Goal: Browse casually

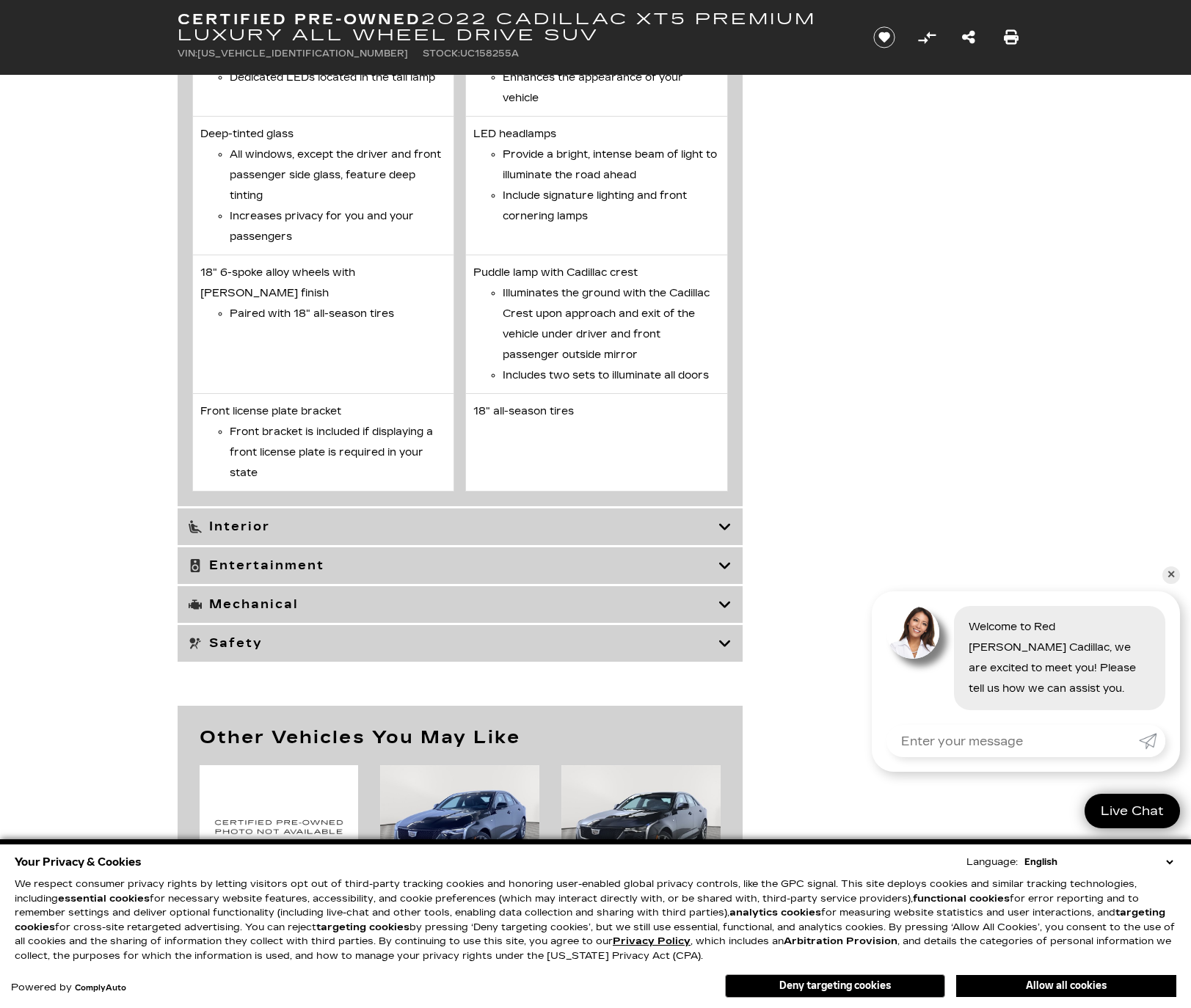
scroll to position [3595, 0]
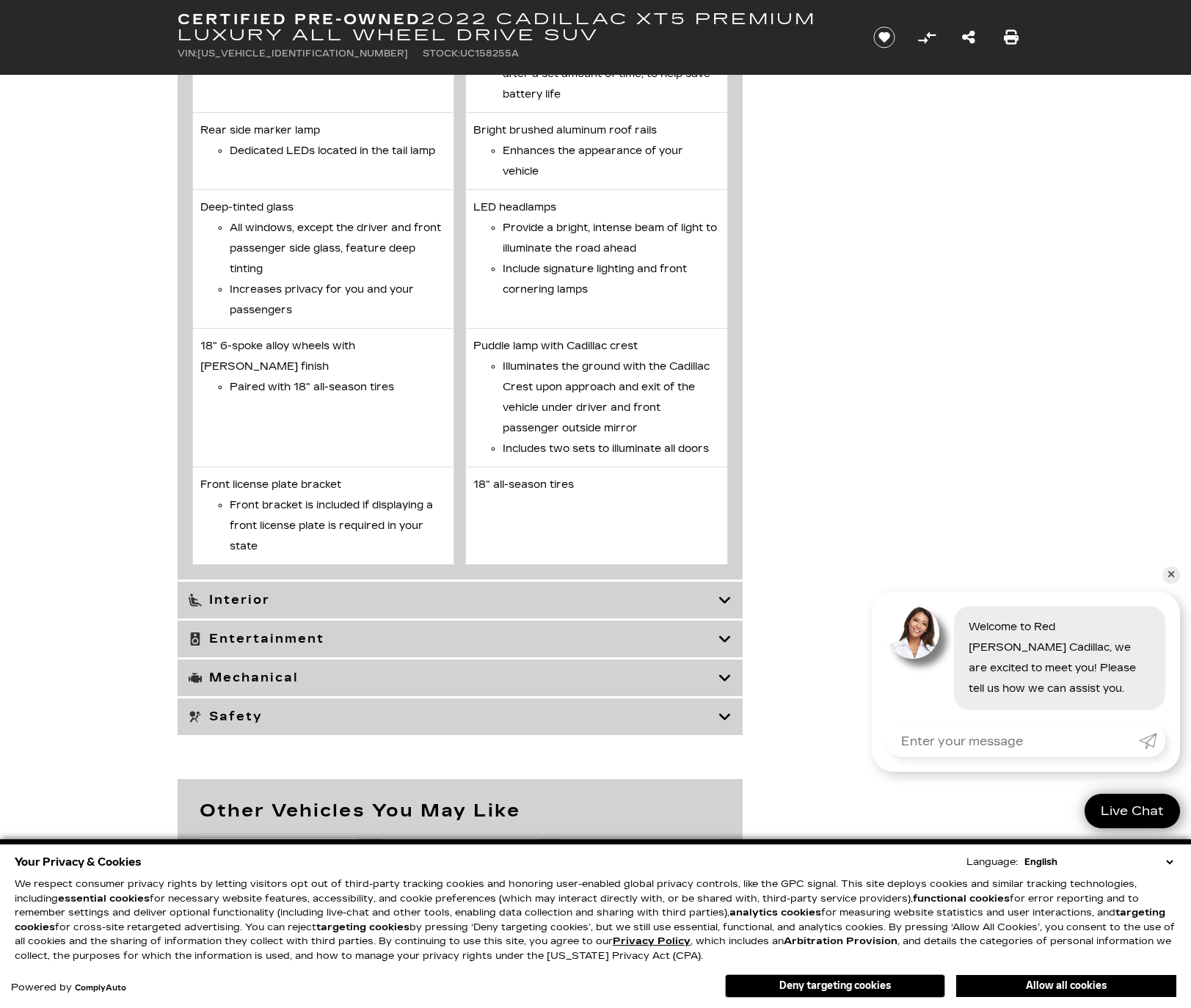
click at [720, 686] on icon at bounding box center [725, 678] width 13 height 15
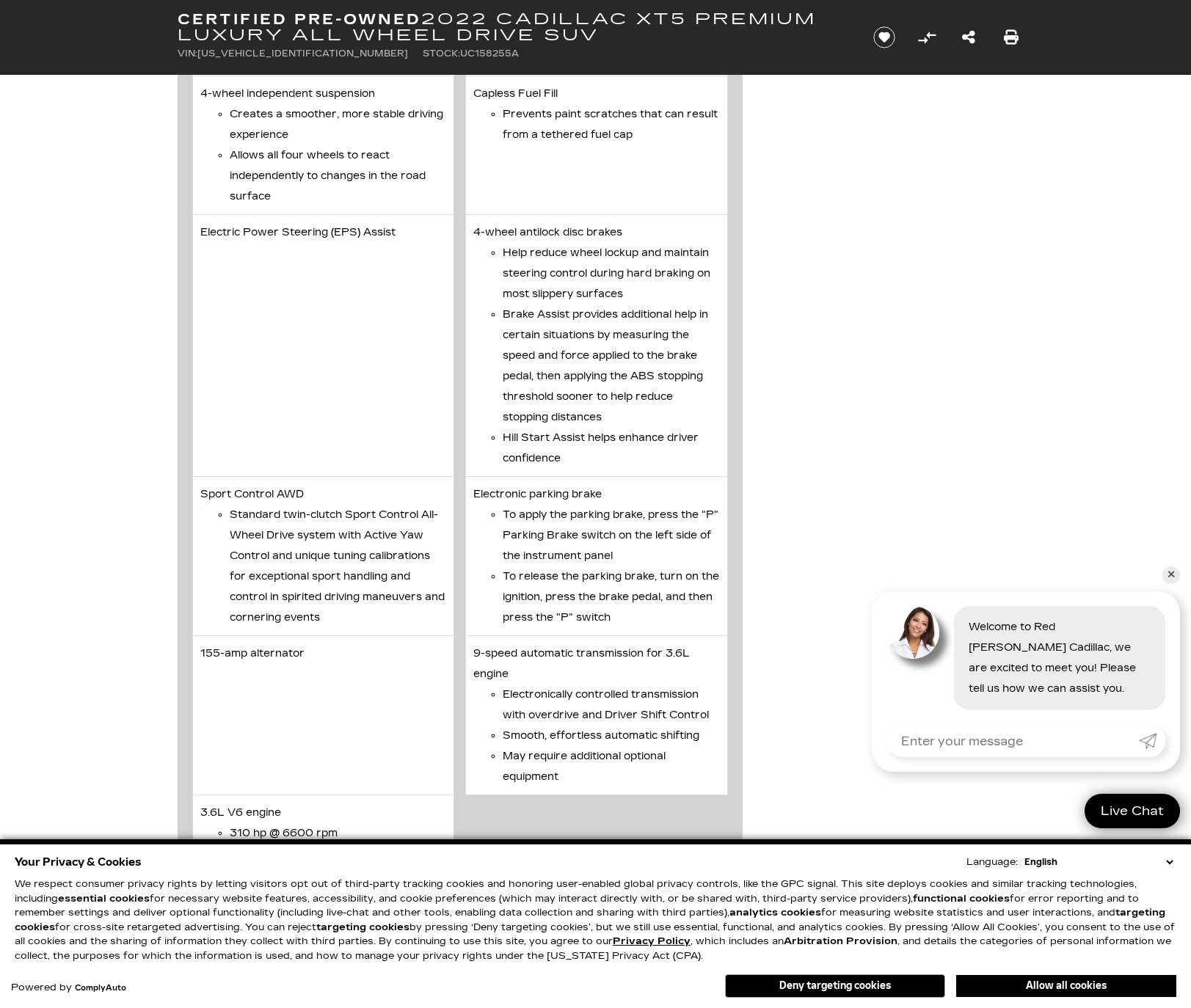
scroll to position [2935, 0]
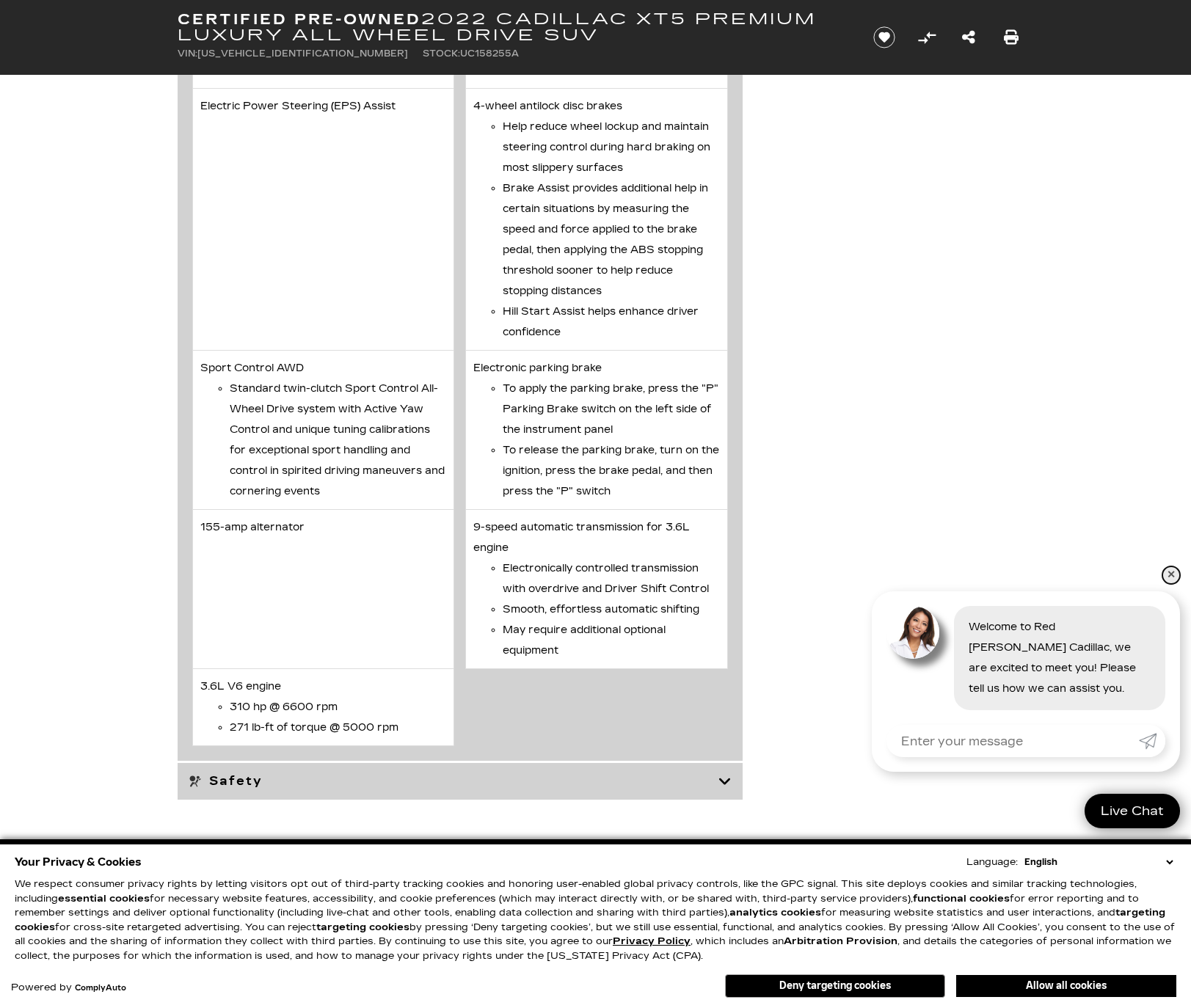
click at [1167, 574] on link "✕" at bounding box center [1171, 576] width 18 height 18
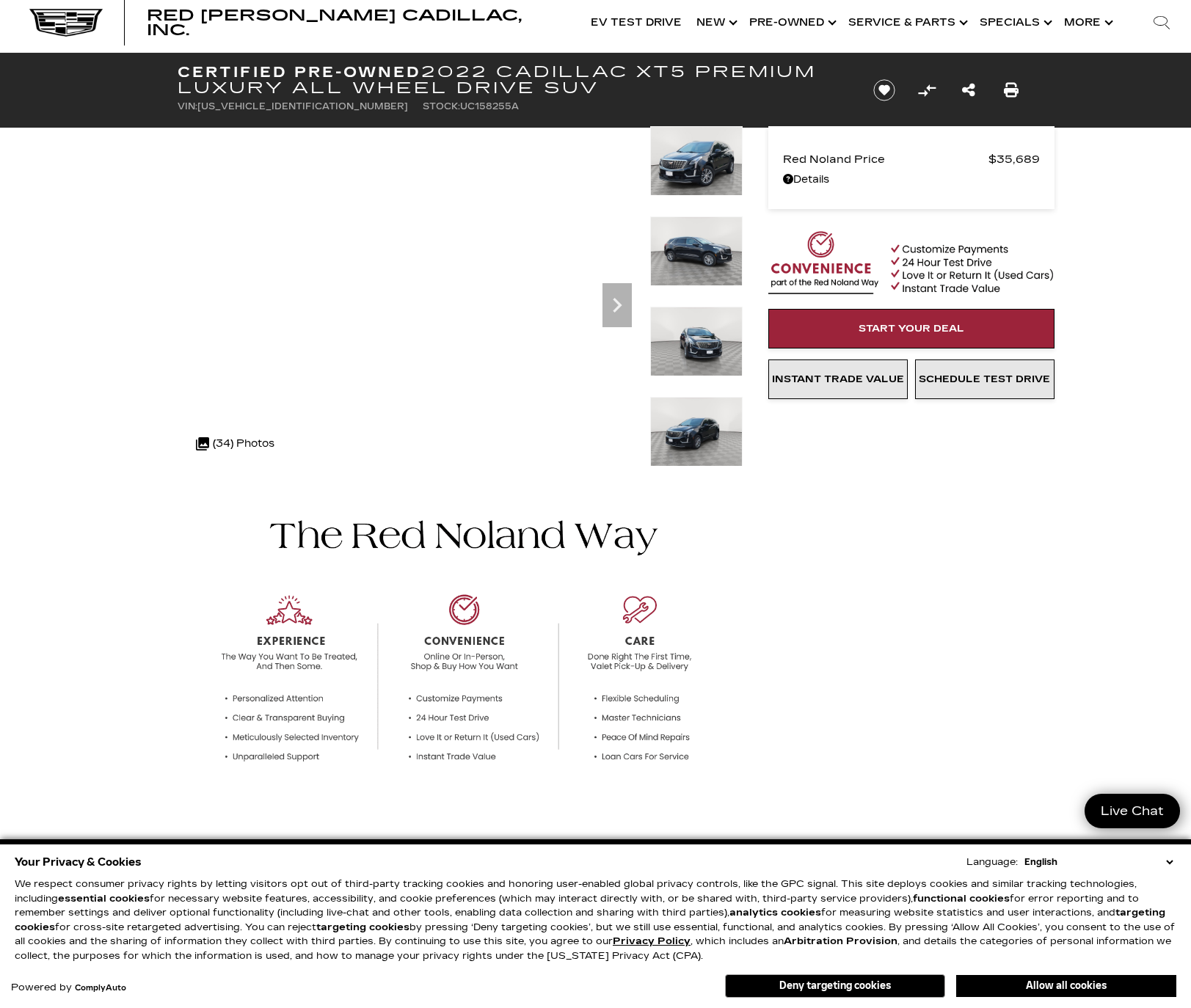
scroll to position [0, 0]
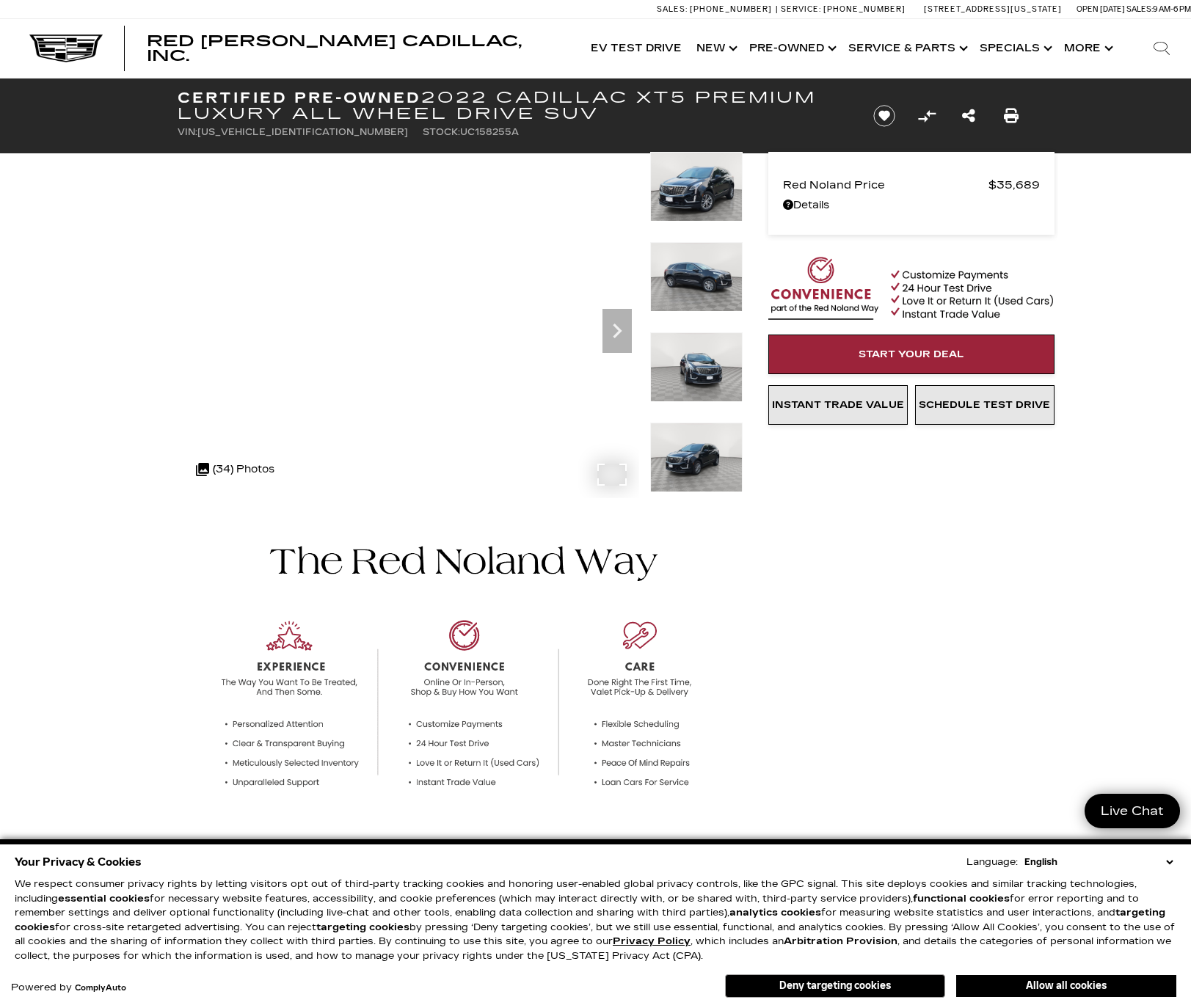
click at [312, 467] on div ".cls-1, .cls-3 { fill: #c50033; } .cls-1 { clip-rule: evenodd; } .cls-2 { clip-…" at bounding box center [254, 470] width 130 height 35
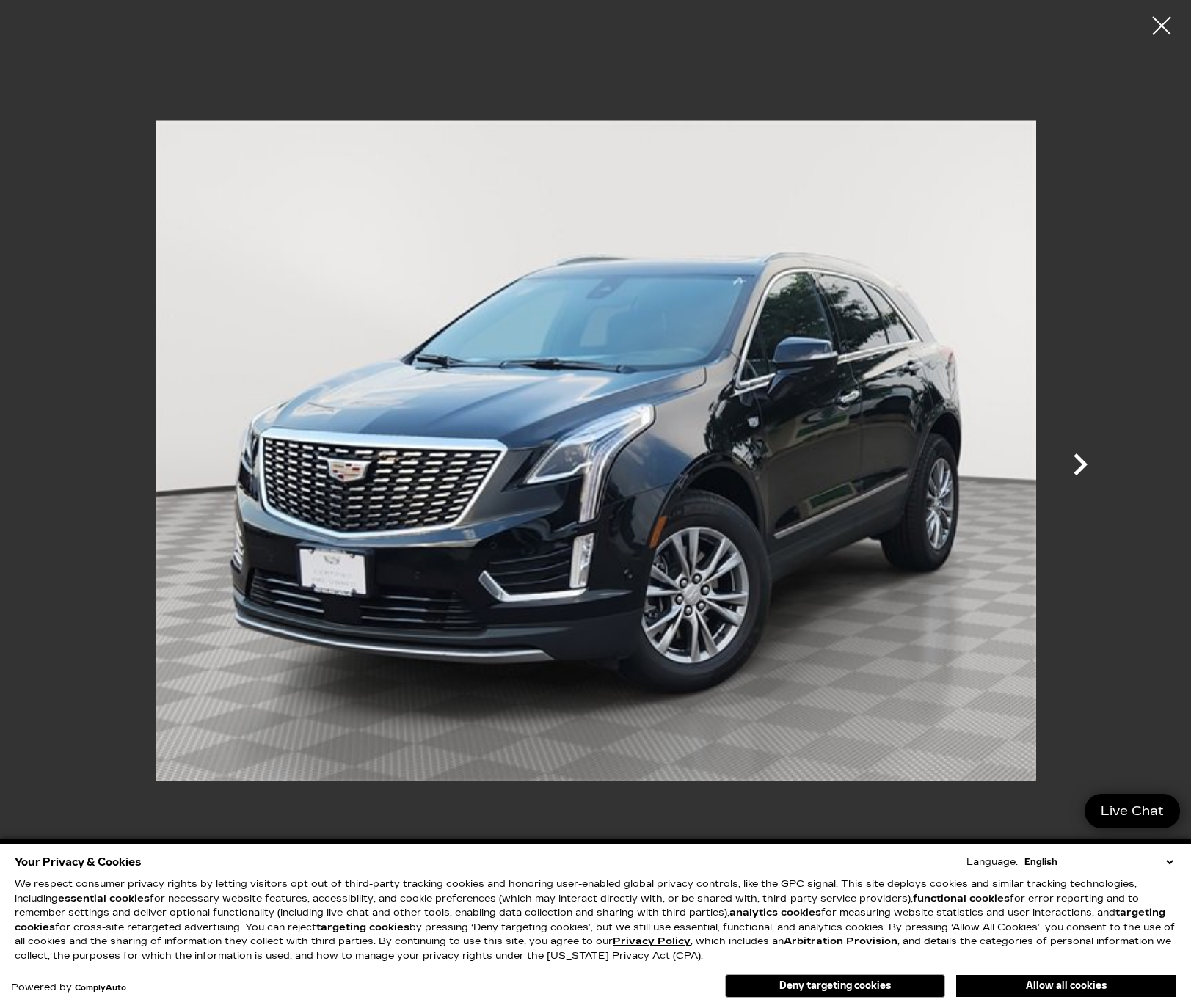
click at [1084, 457] on icon "Next" at bounding box center [1080, 465] width 44 height 44
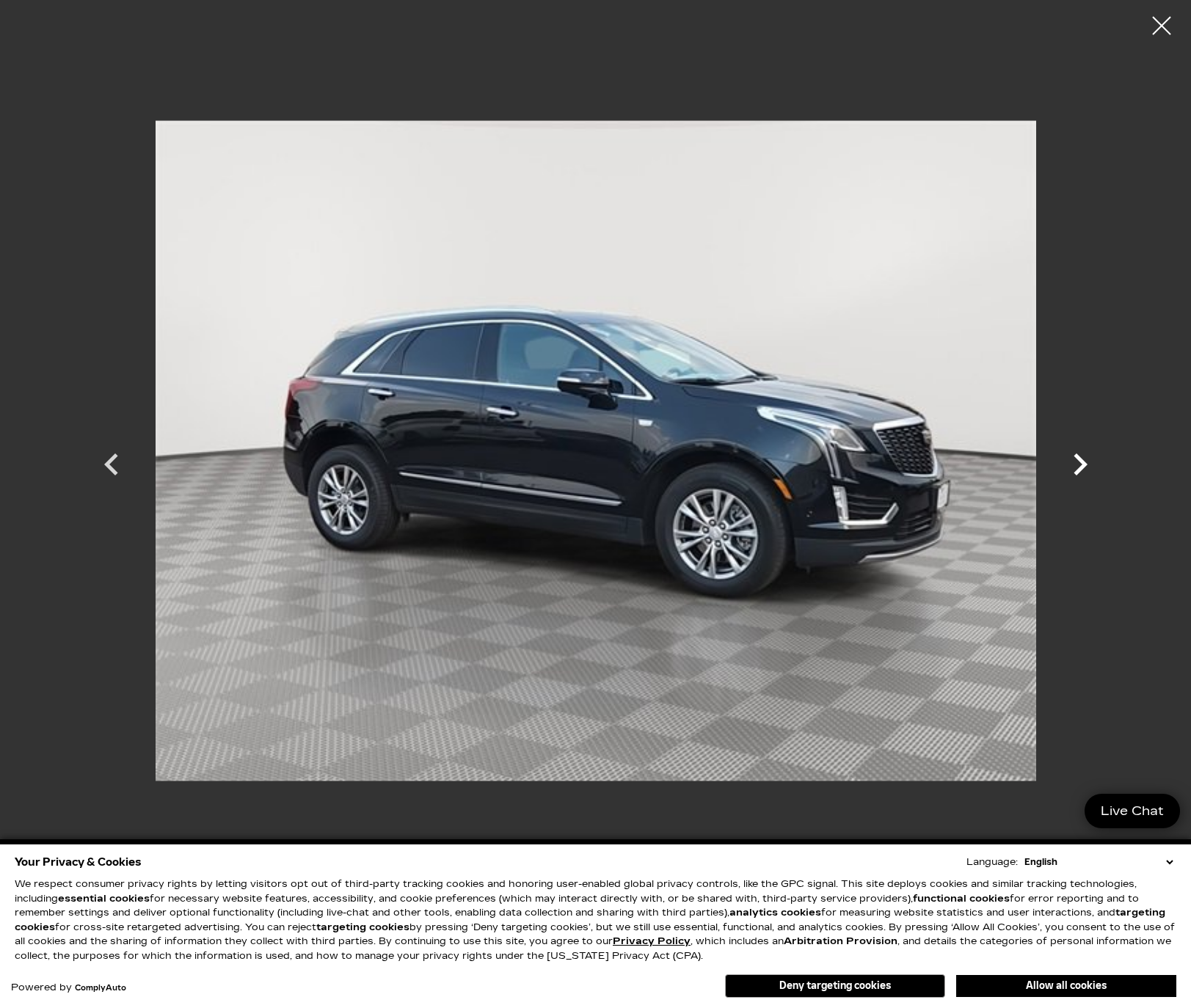
click at [1078, 460] on icon "Next" at bounding box center [1080, 465] width 14 height 22
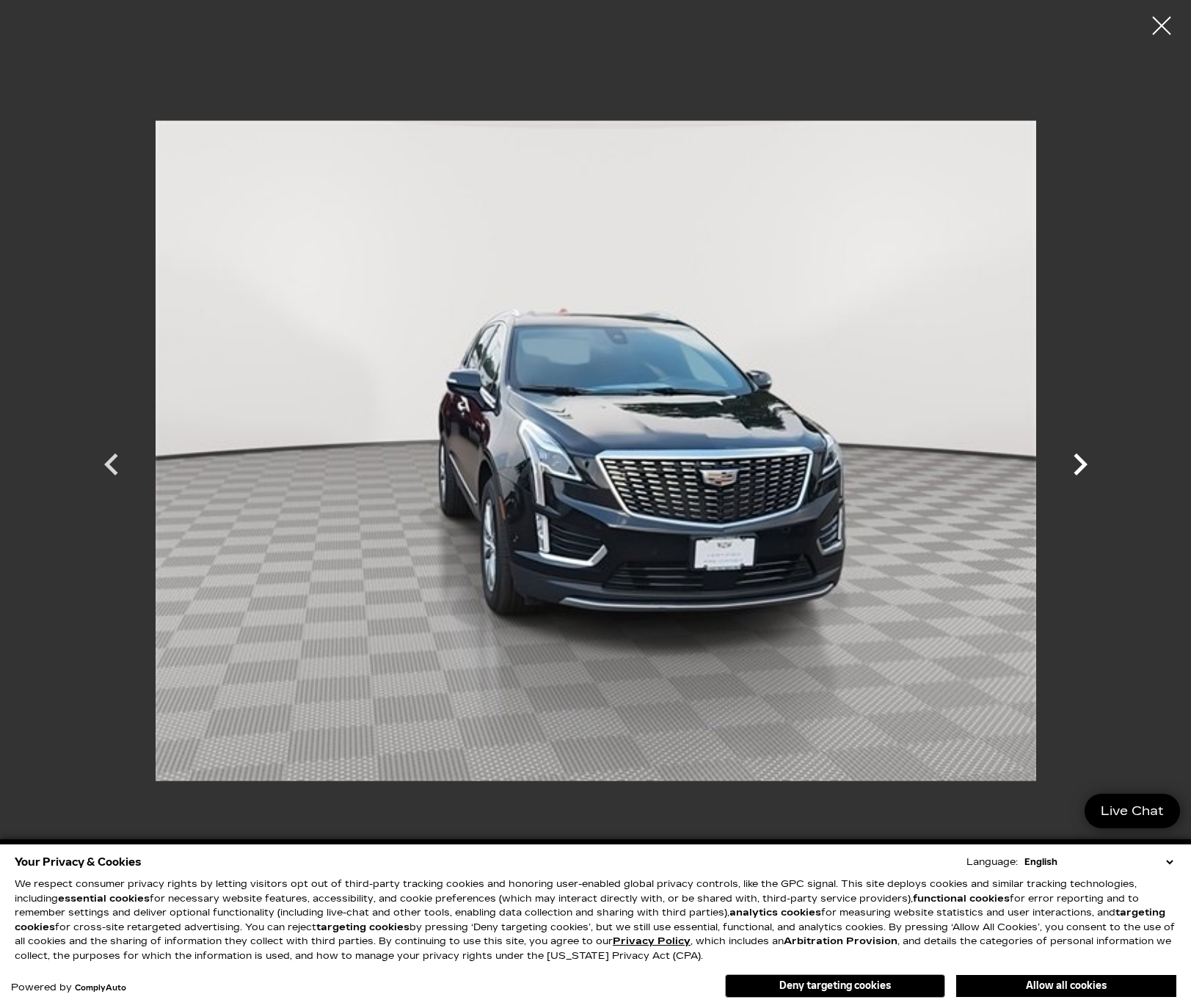
click at [1078, 460] on icon "Next" at bounding box center [1080, 465] width 14 height 22
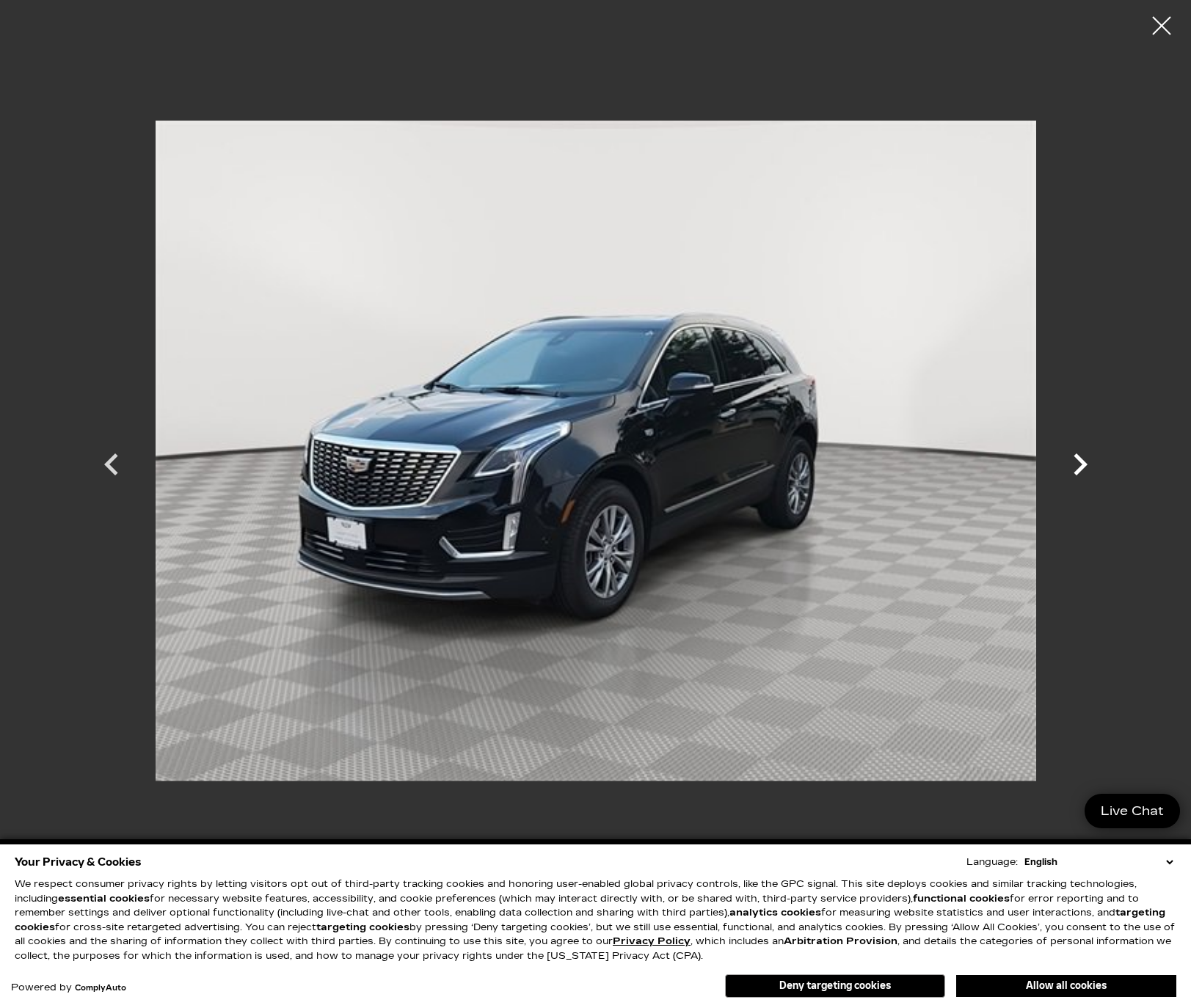
click at [1080, 460] on icon "Next" at bounding box center [1080, 465] width 14 height 22
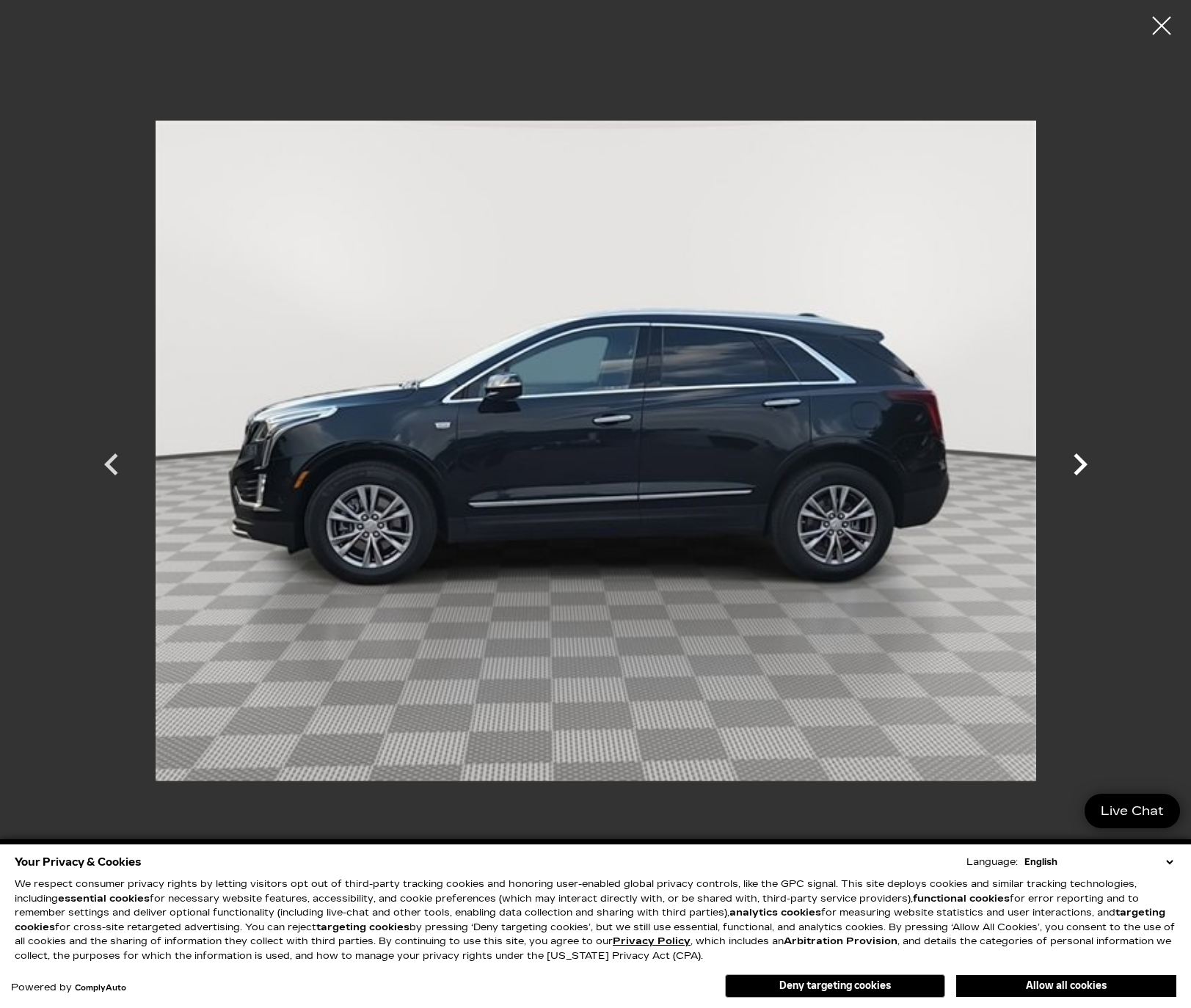
click at [1080, 460] on icon "Next" at bounding box center [1080, 465] width 14 height 22
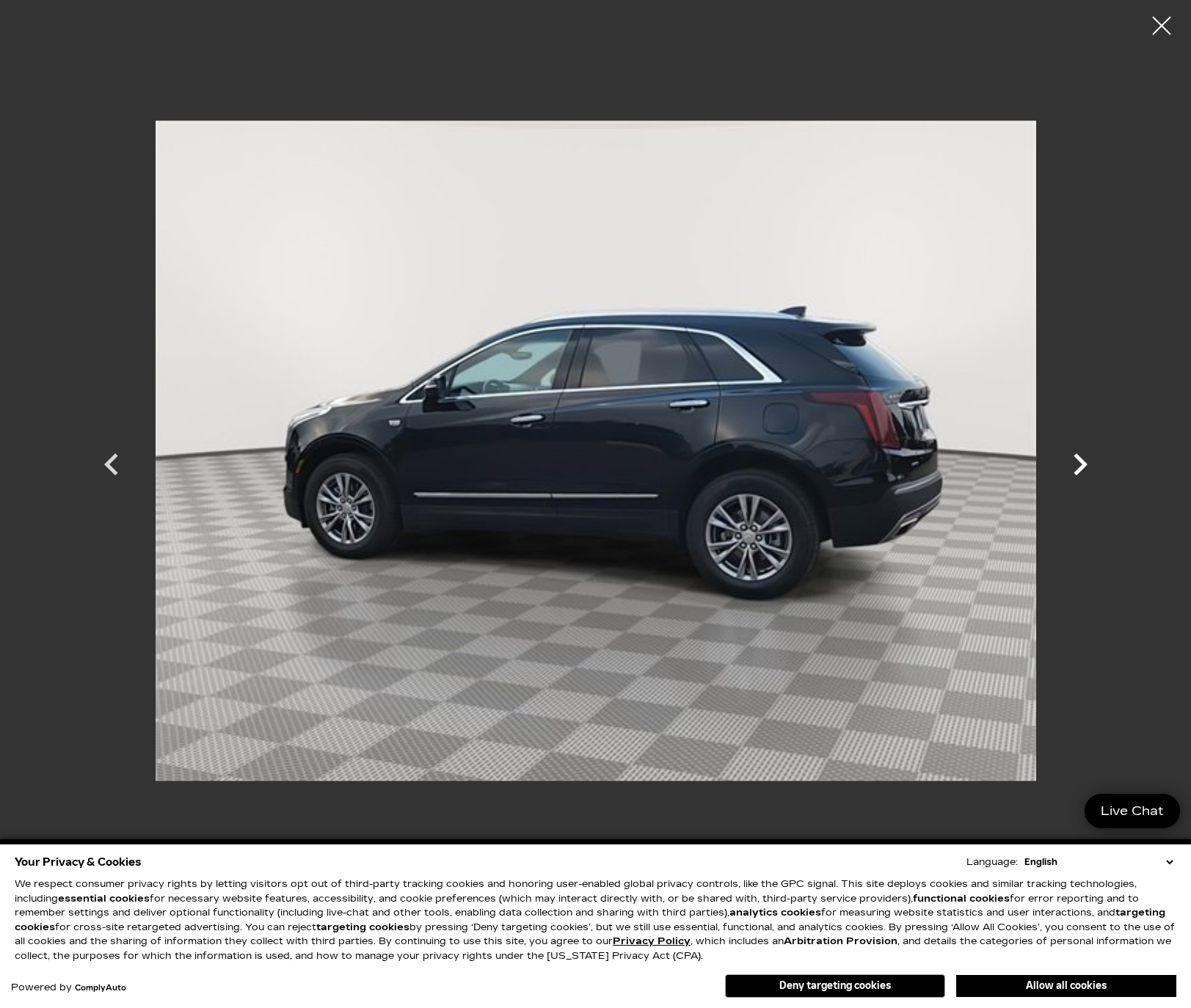
click at [1080, 460] on icon "Next" at bounding box center [1080, 465] width 14 height 22
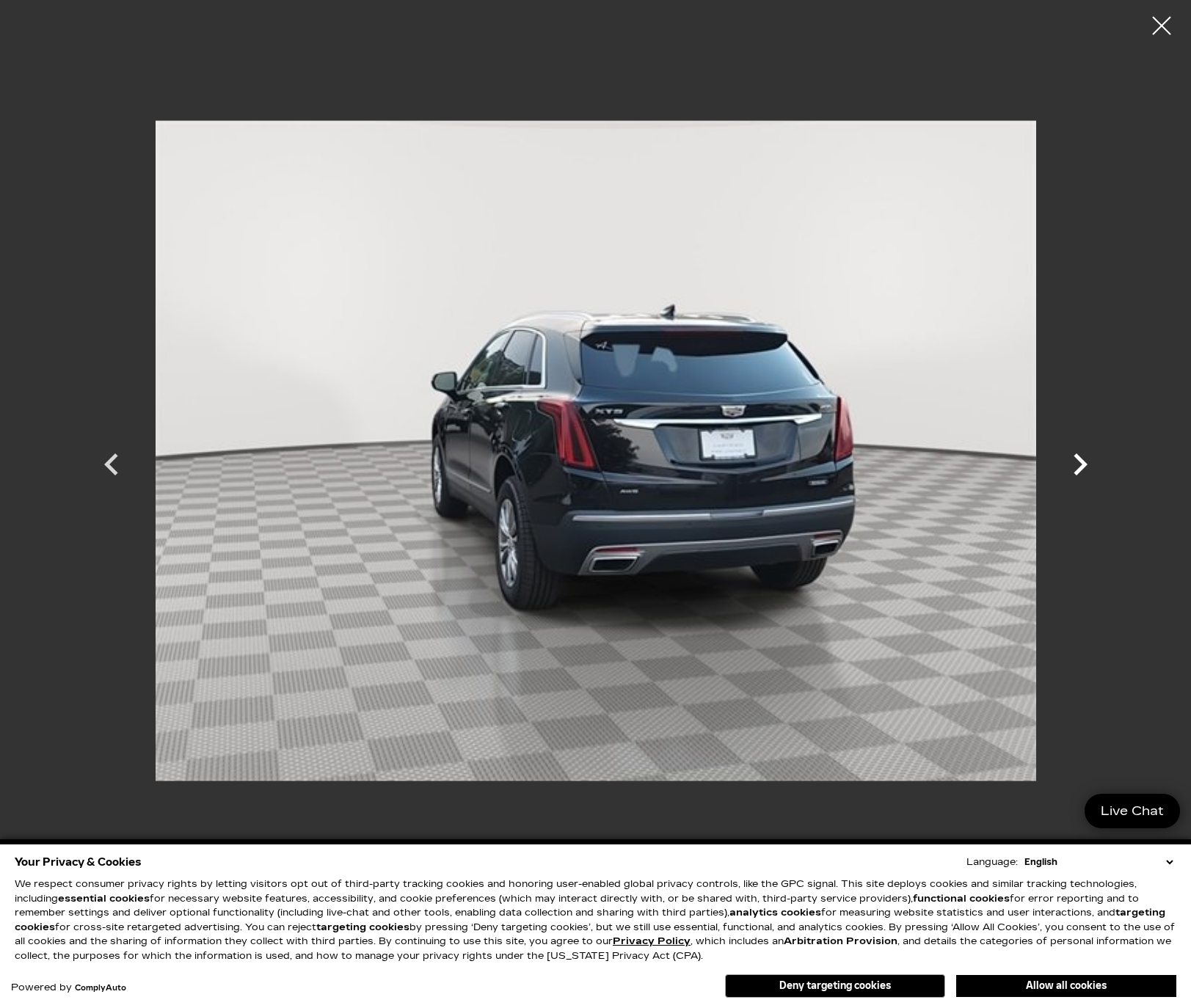
click at [1080, 460] on icon "Next" at bounding box center [1080, 465] width 14 height 22
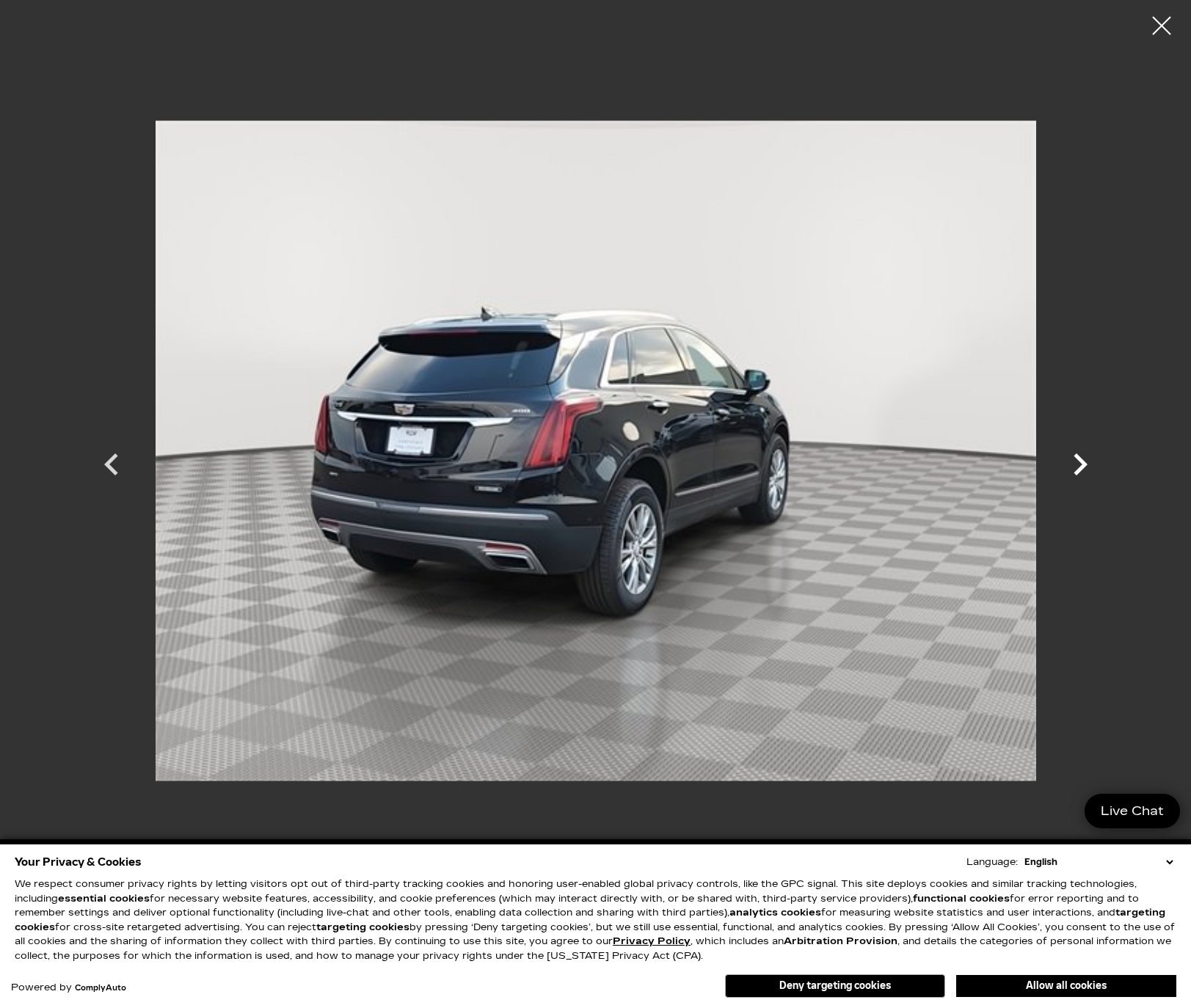
click at [1080, 460] on icon "Next" at bounding box center [1080, 465] width 14 height 22
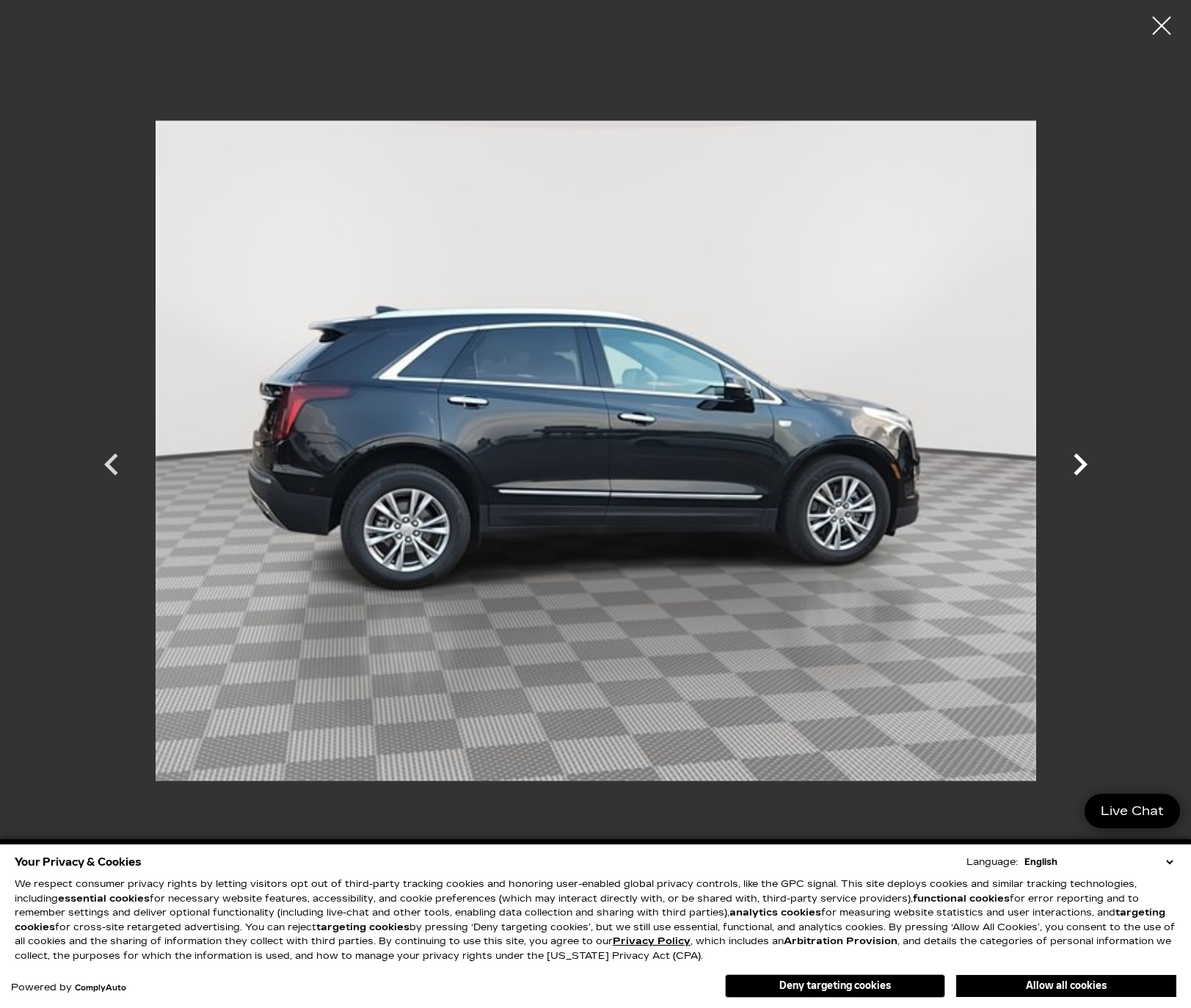
click at [1080, 460] on icon "Next" at bounding box center [1080, 465] width 14 height 22
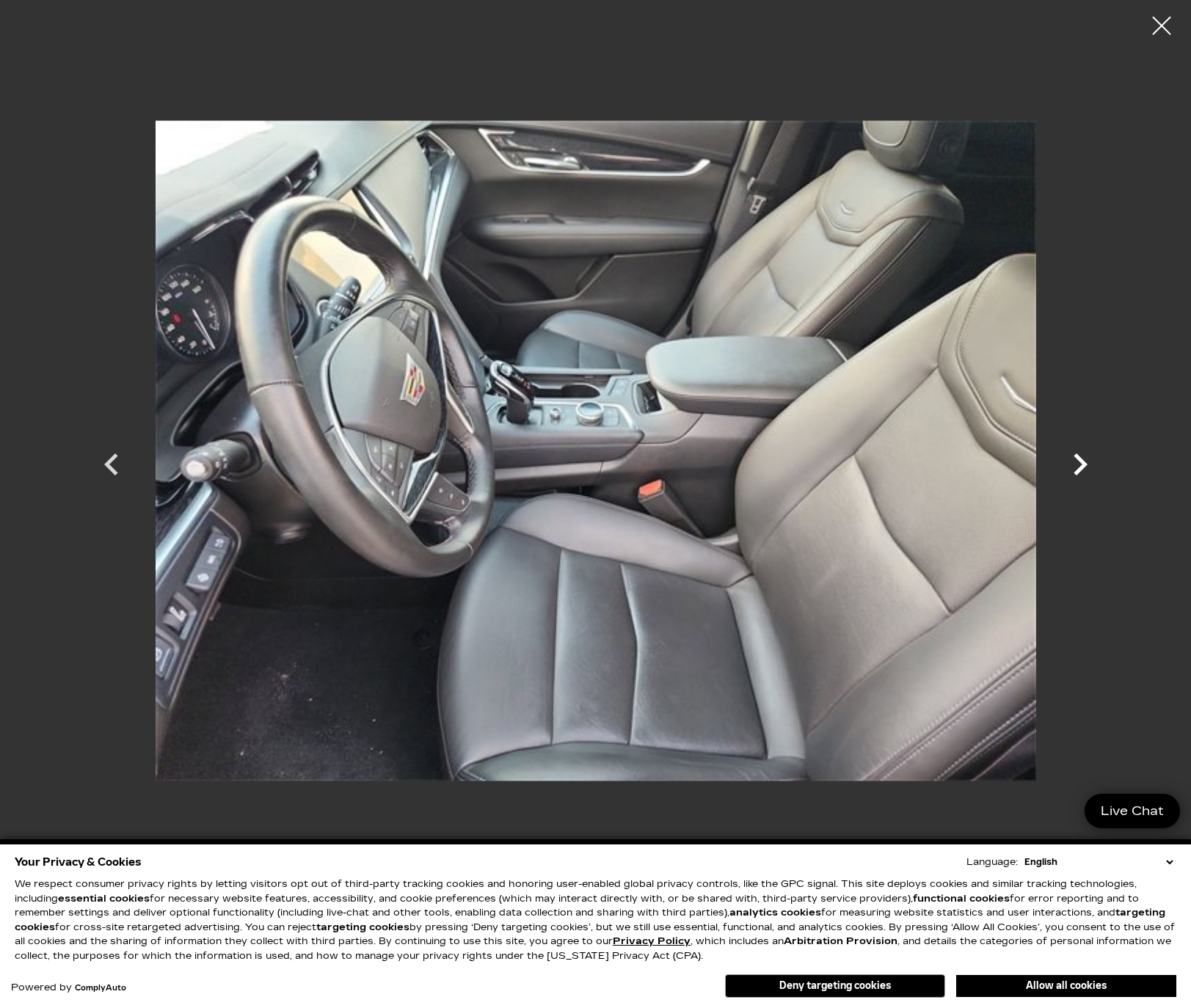
click at [1080, 460] on icon "Next" at bounding box center [1080, 465] width 14 height 22
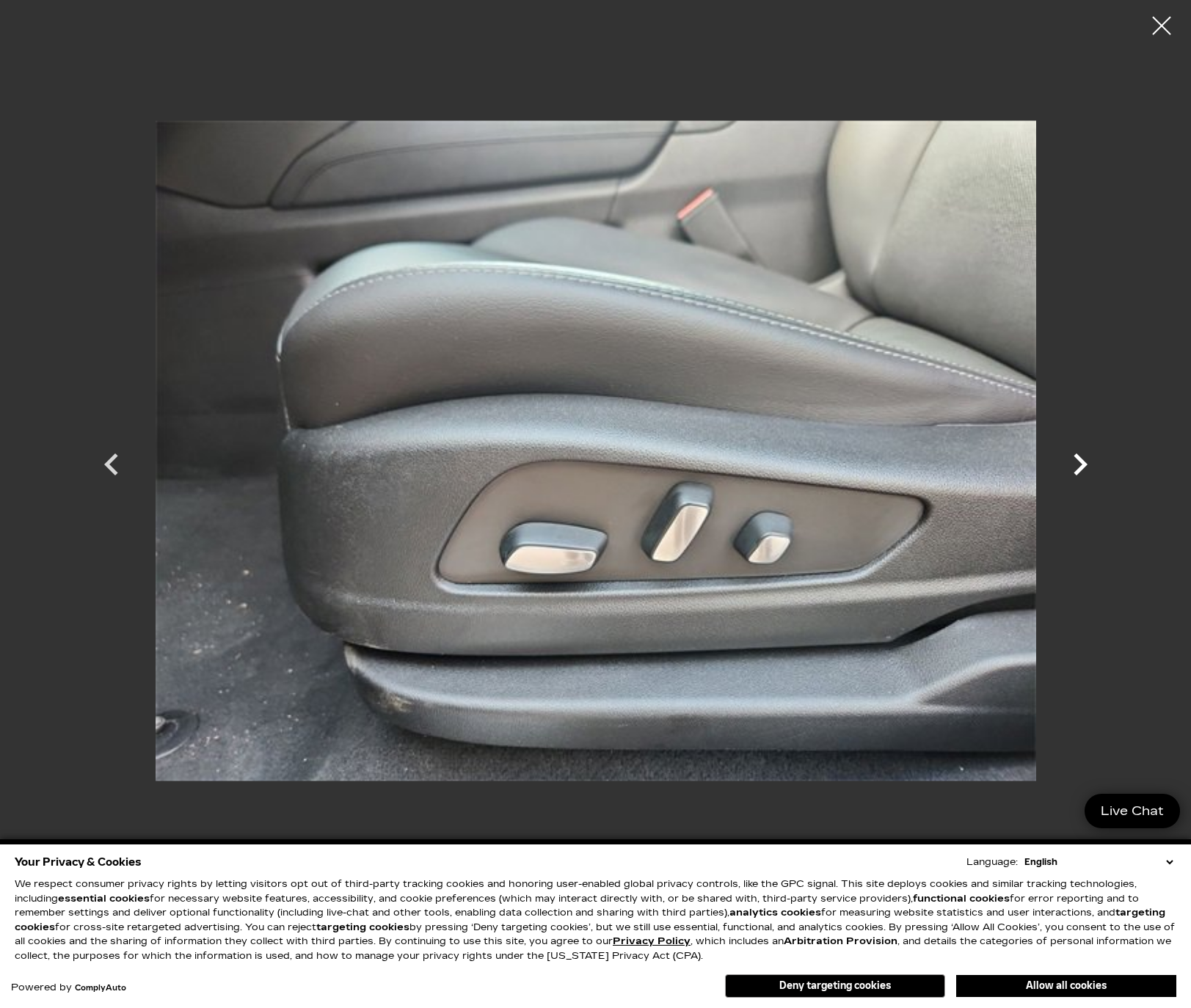
click at [1080, 460] on icon "Next" at bounding box center [1080, 465] width 14 height 22
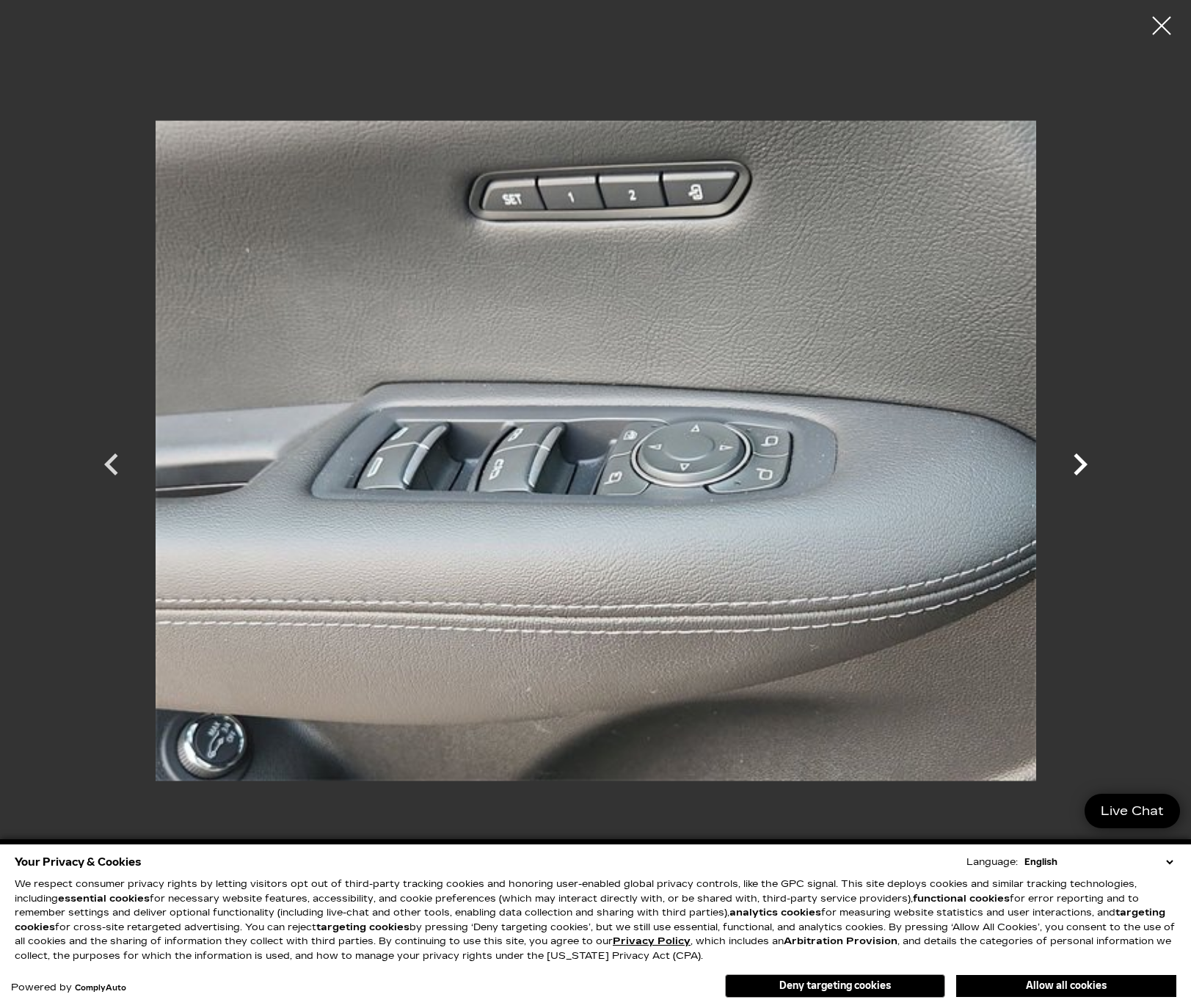
click at [1080, 460] on icon "Next" at bounding box center [1080, 465] width 14 height 22
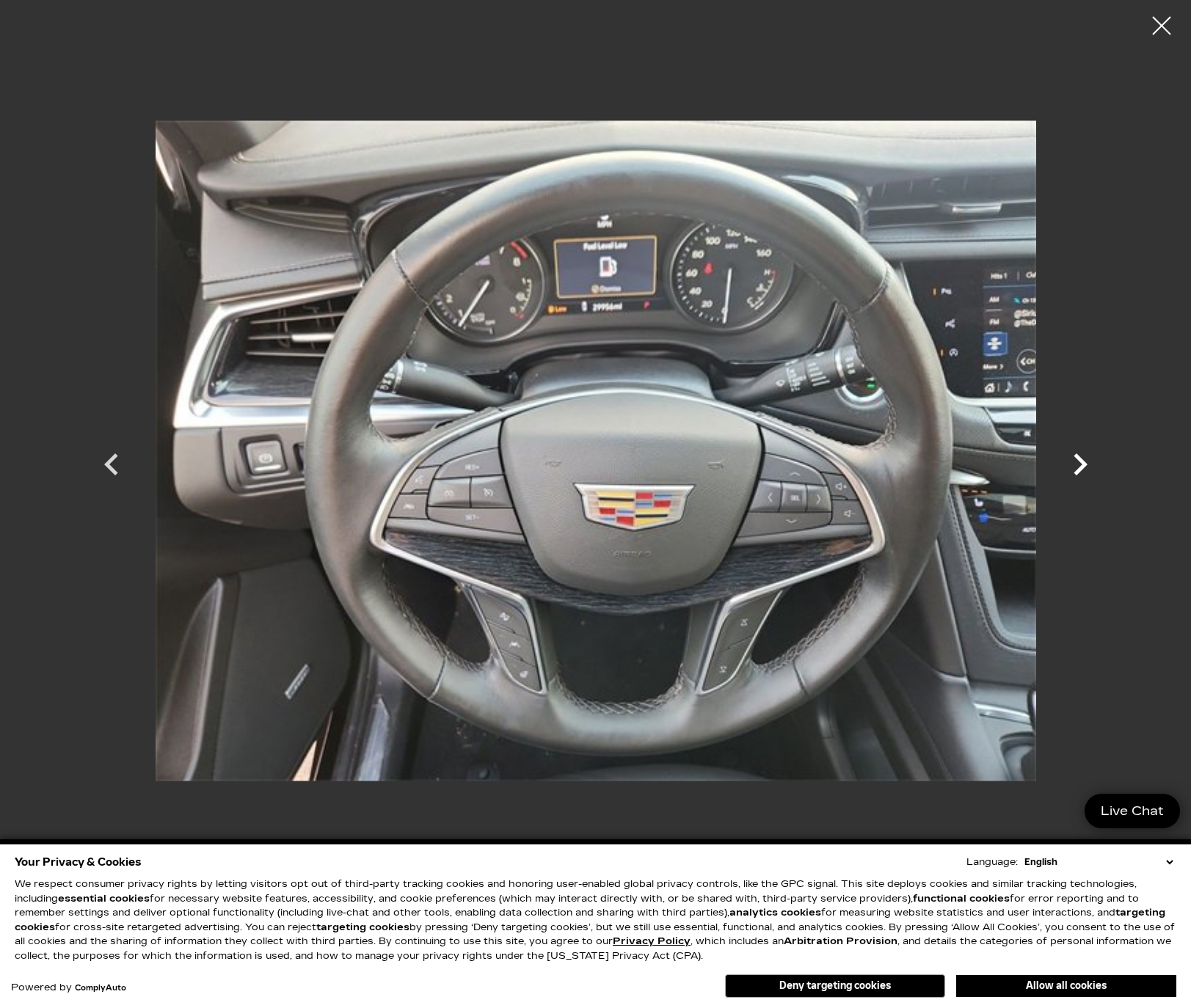
click at [1080, 460] on icon "Next" at bounding box center [1080, 465] width 14 height 22
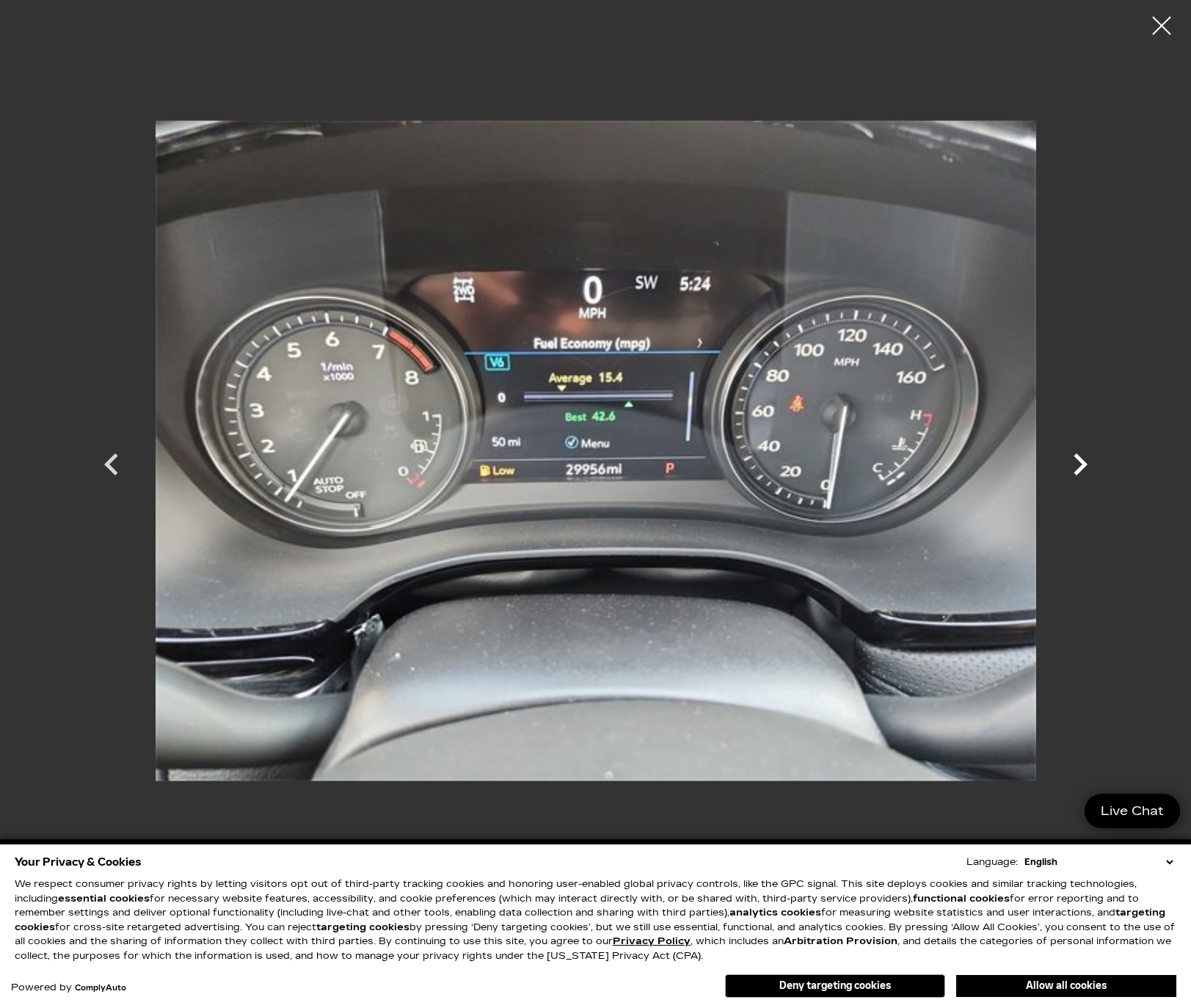
click at [1080, 460] on icon "Next" at bounding box center [1080, 465] width 14 height 22
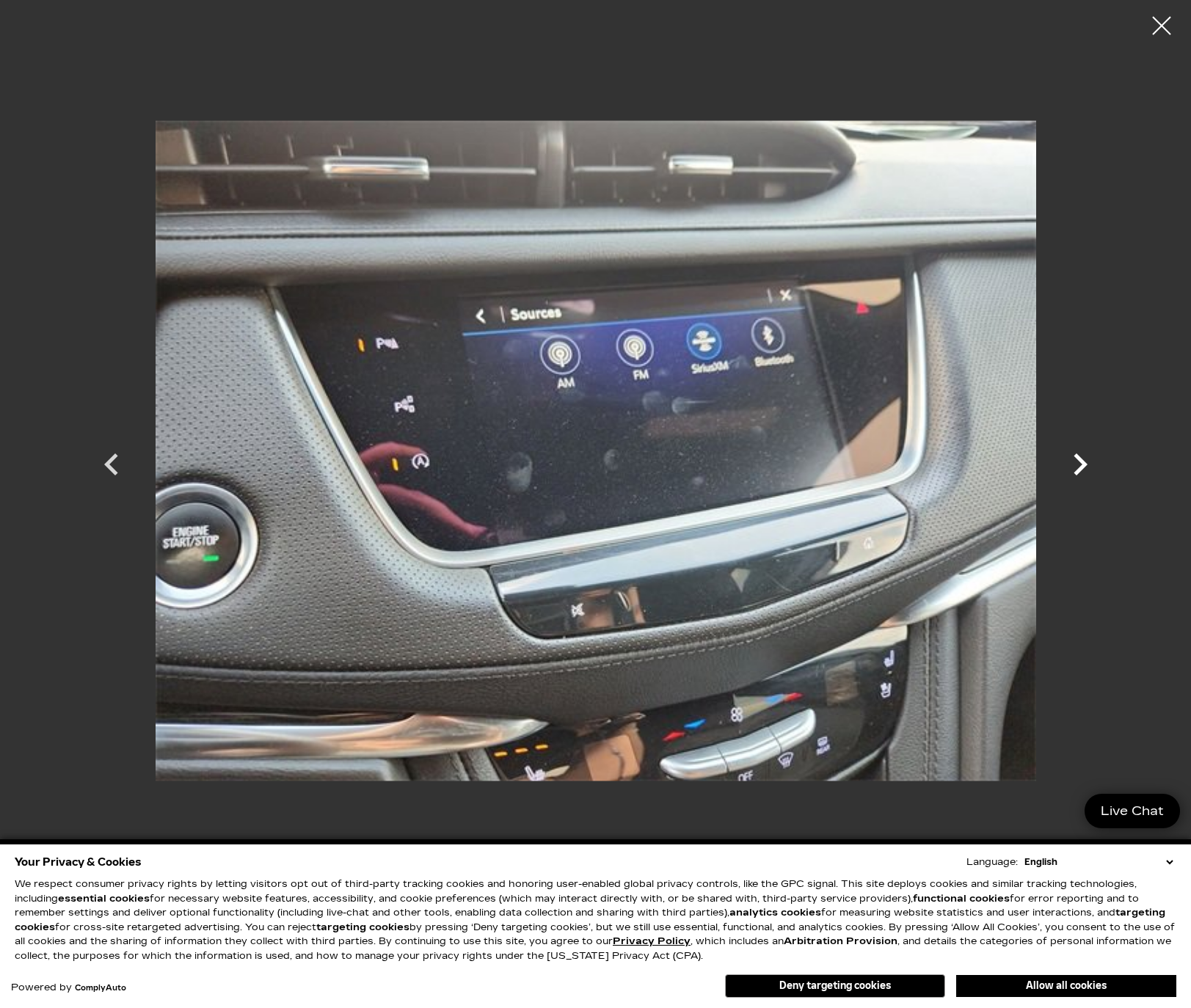
click at [1080, 460] on icon "Next" at bounding box center [1080, 465] width 14 height 22
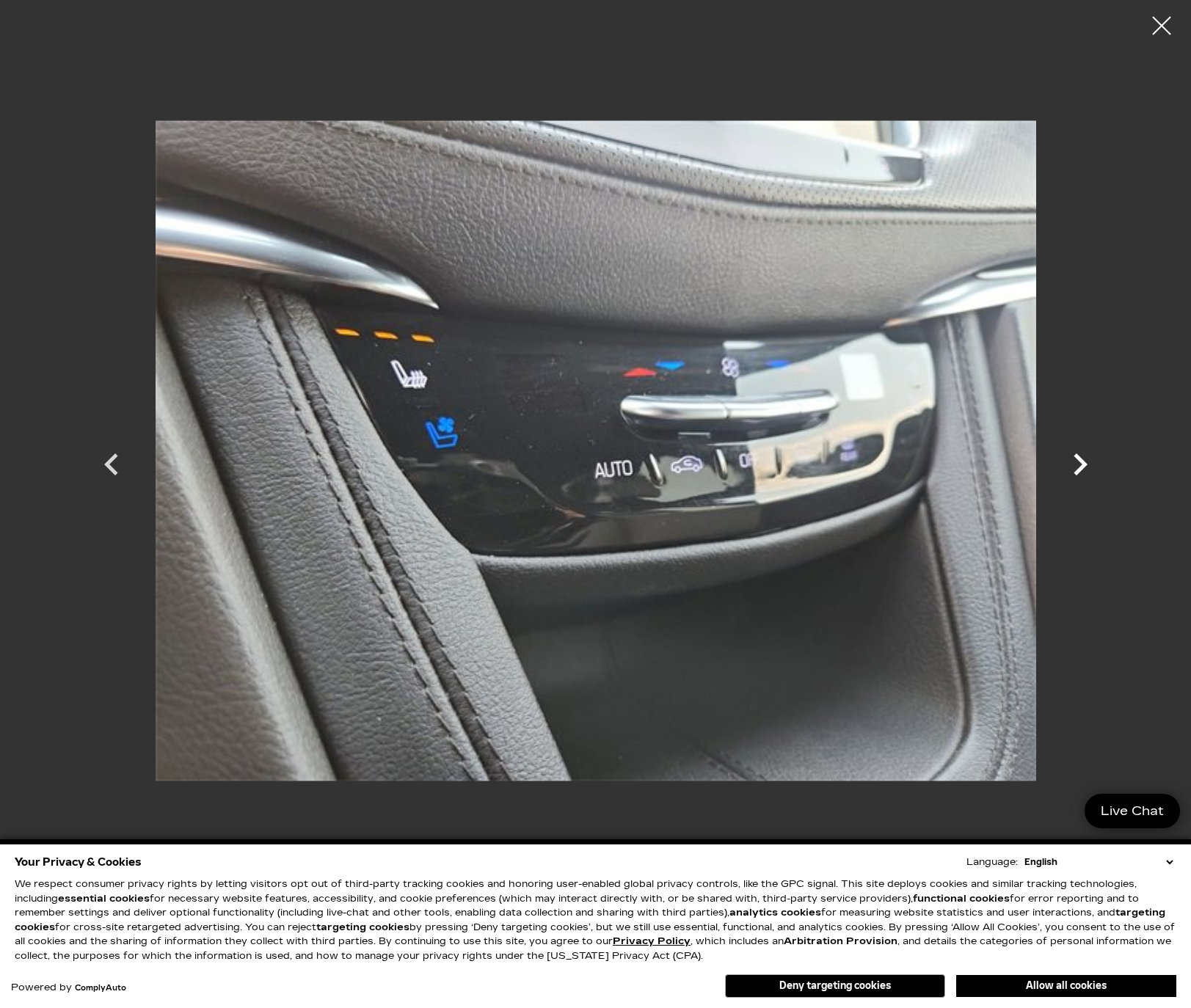
click at [1080, 460] on icon "Next" at bounding box center [1080, 465] width 14 height 22
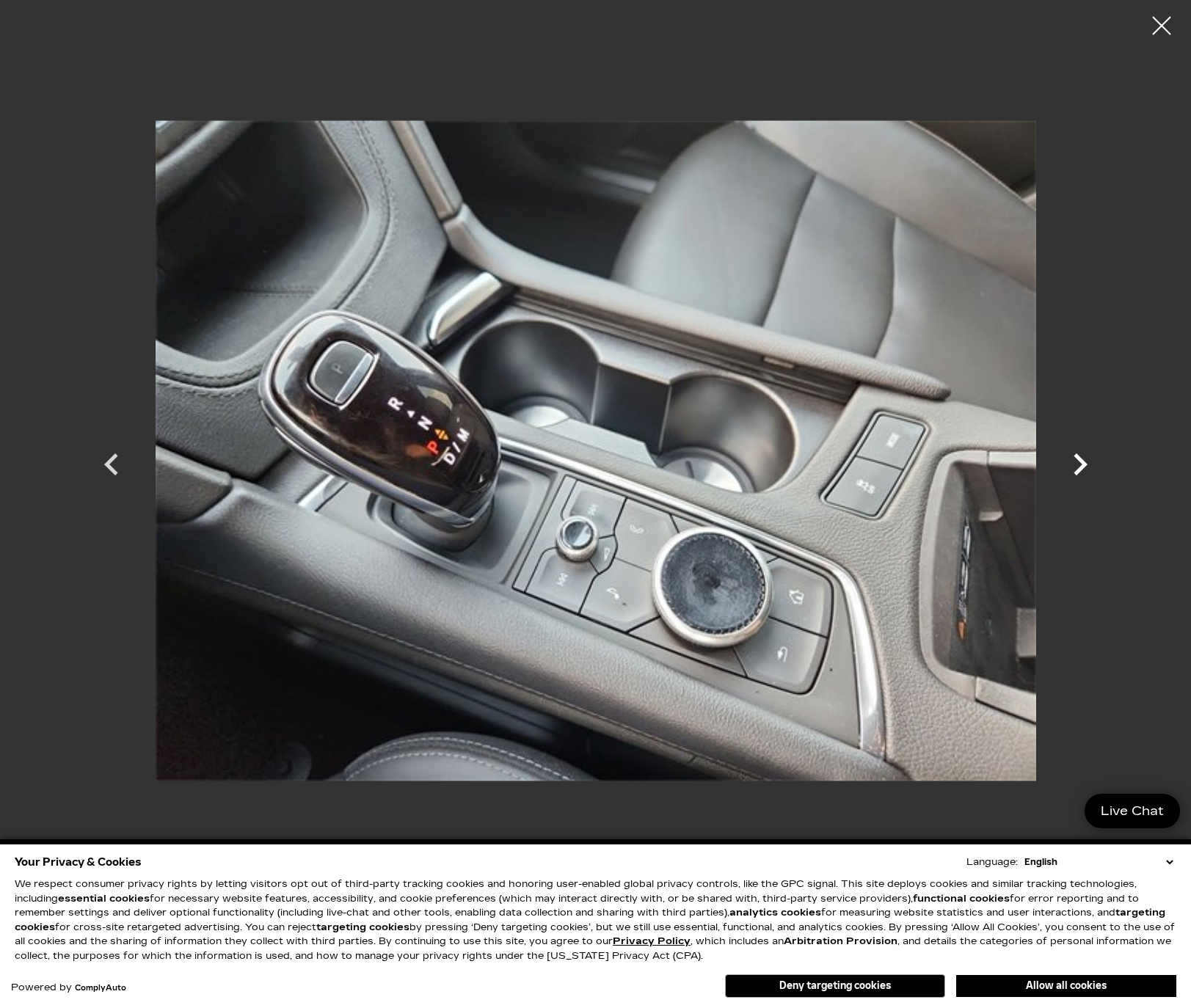
click at [1080, 460] on icon "Next" at bounding box center [1080, 465] width 14 height 22
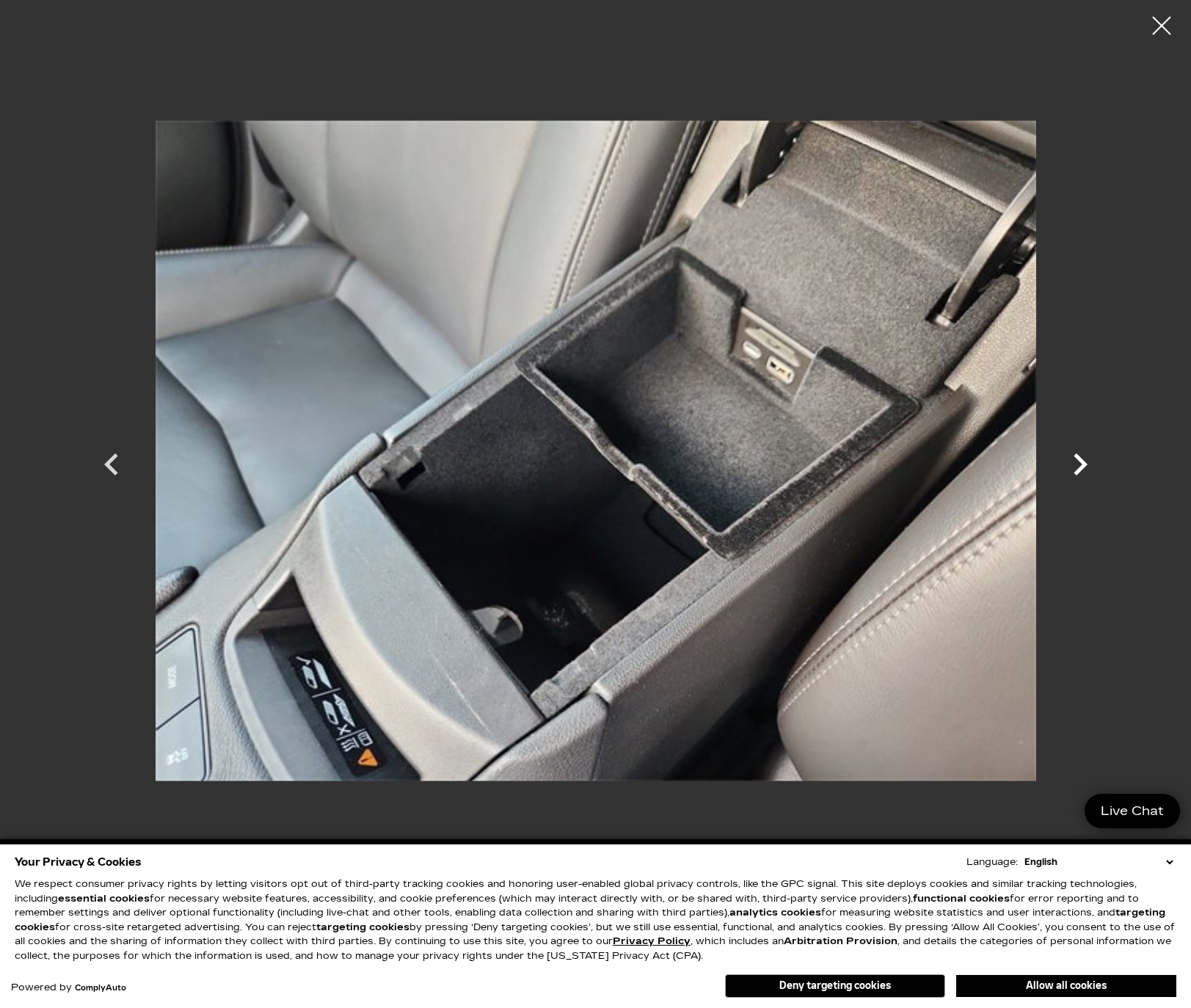
click at [1080, 460] on icon "Next" at bounding box center [1080, 465] width 14 height 22
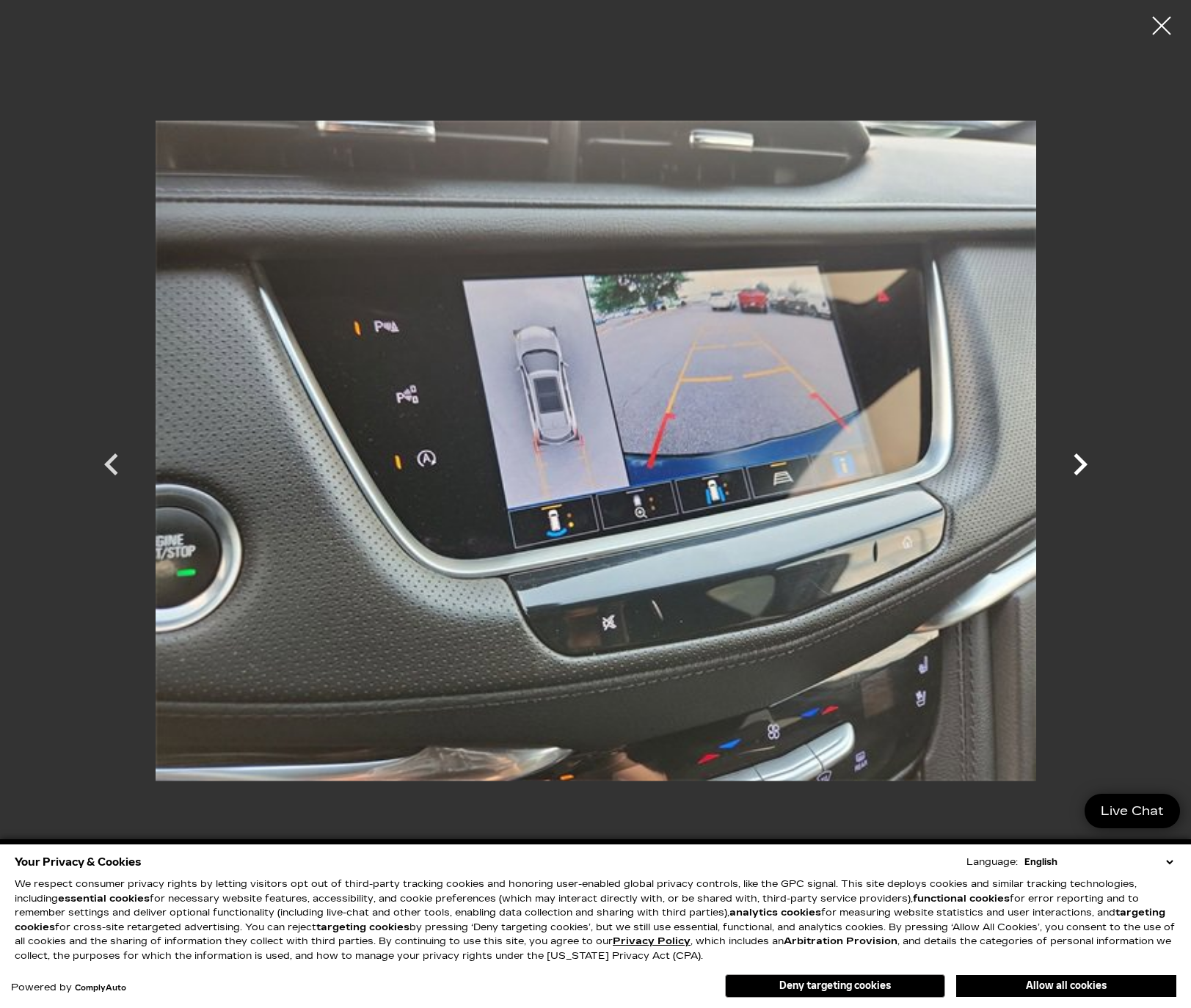
click at [1080, 460] on icon "Next" at bounding box center [1080, 465] width 14 height 22
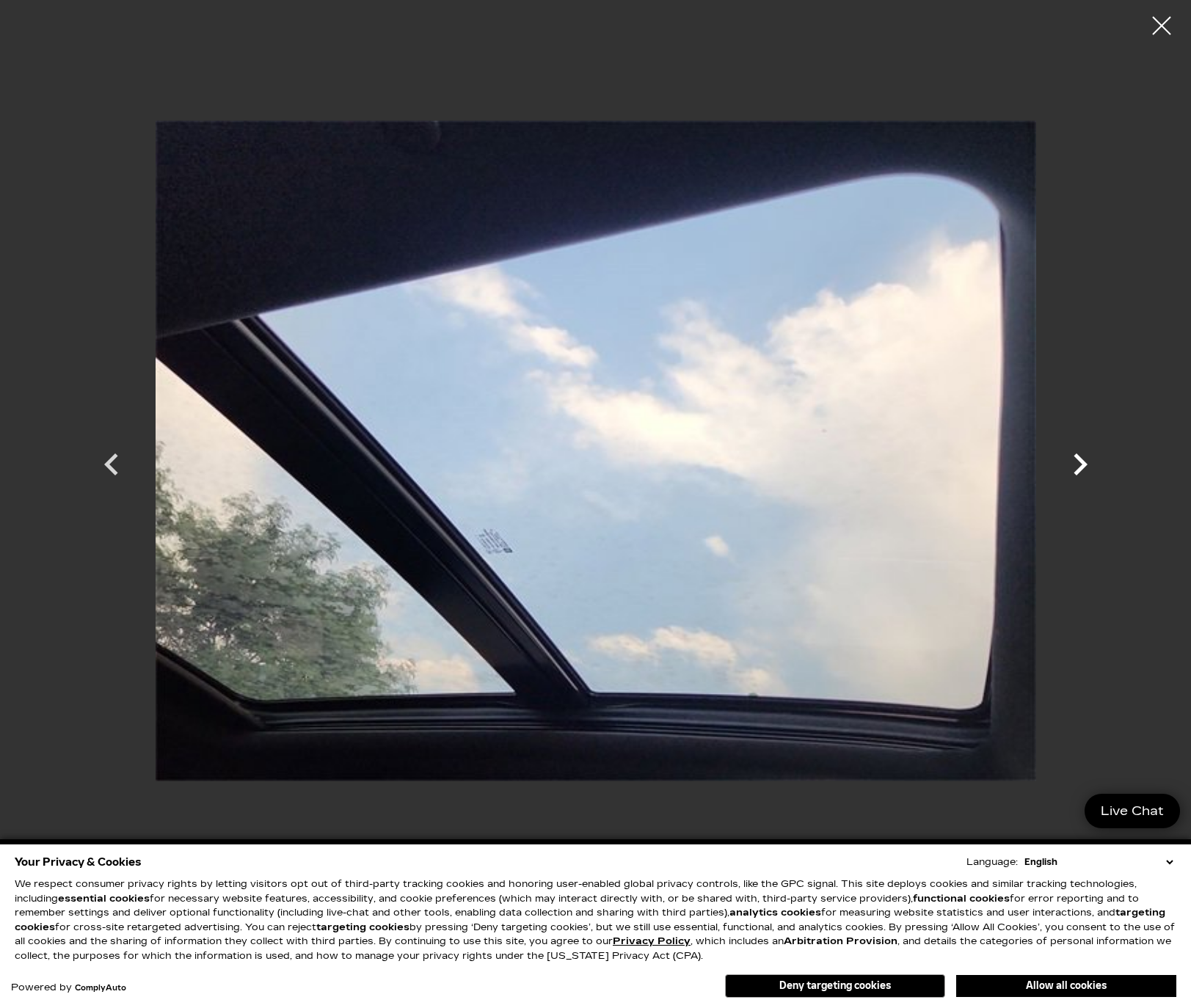
click at [1080, 460] on icon "Next" at bounding box center [1080, 465] width 14 height 22
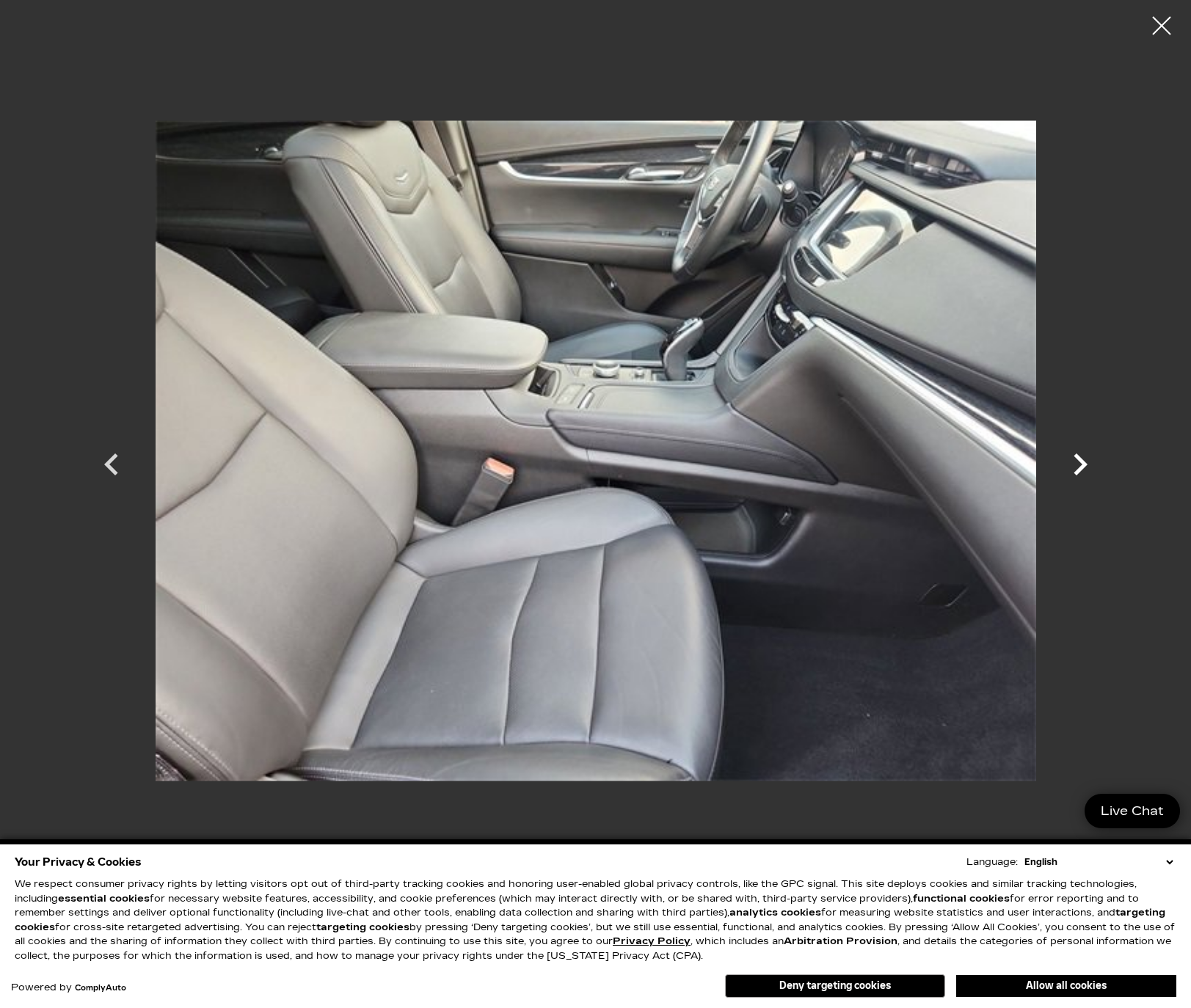
click at [1080, 460] on icon "Next" at bounding box center [1080, 465] width 14 height 22
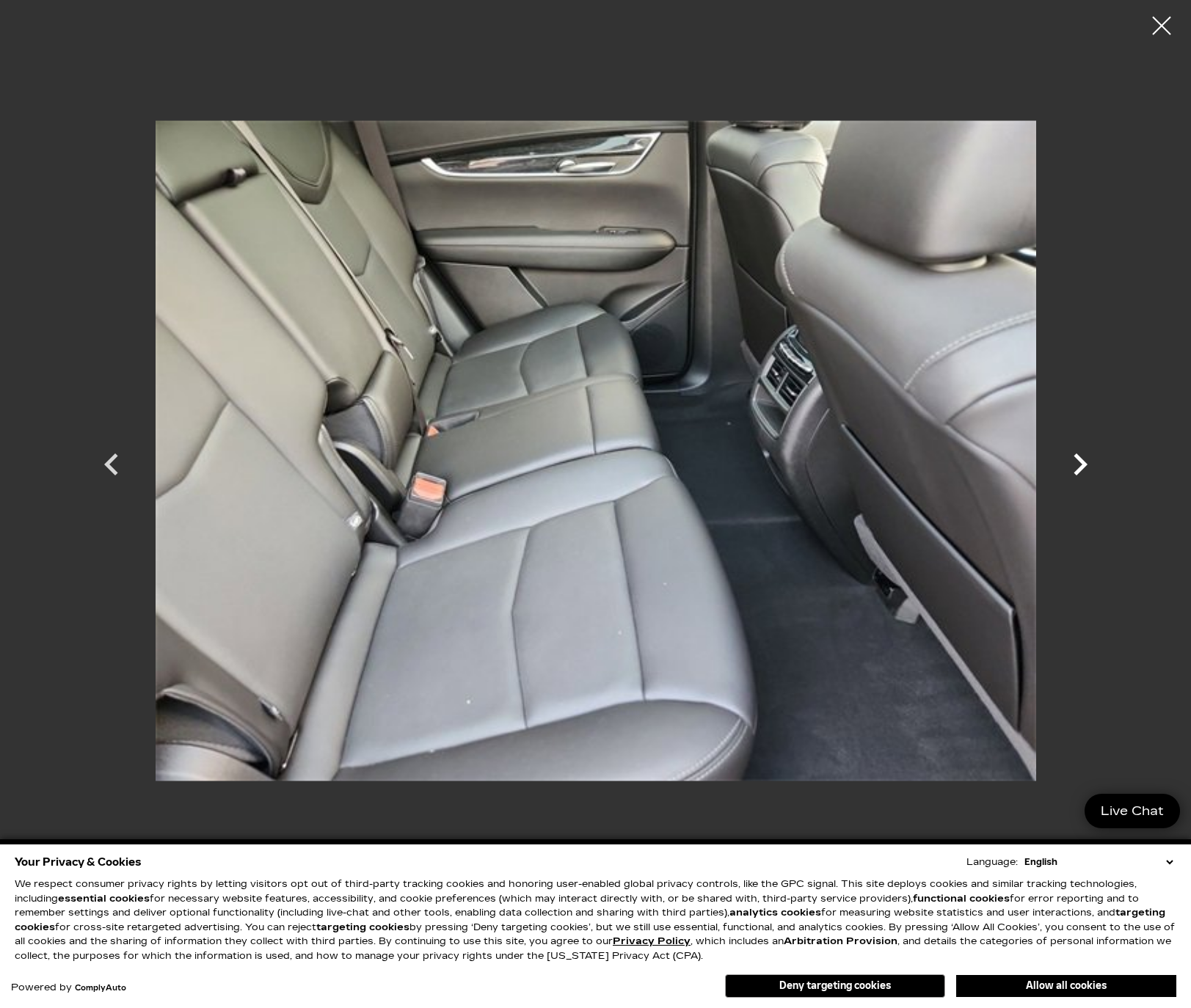
click at [1080, 460] on icon "Next" at bounding box center [1080, 465] width 14 height 22
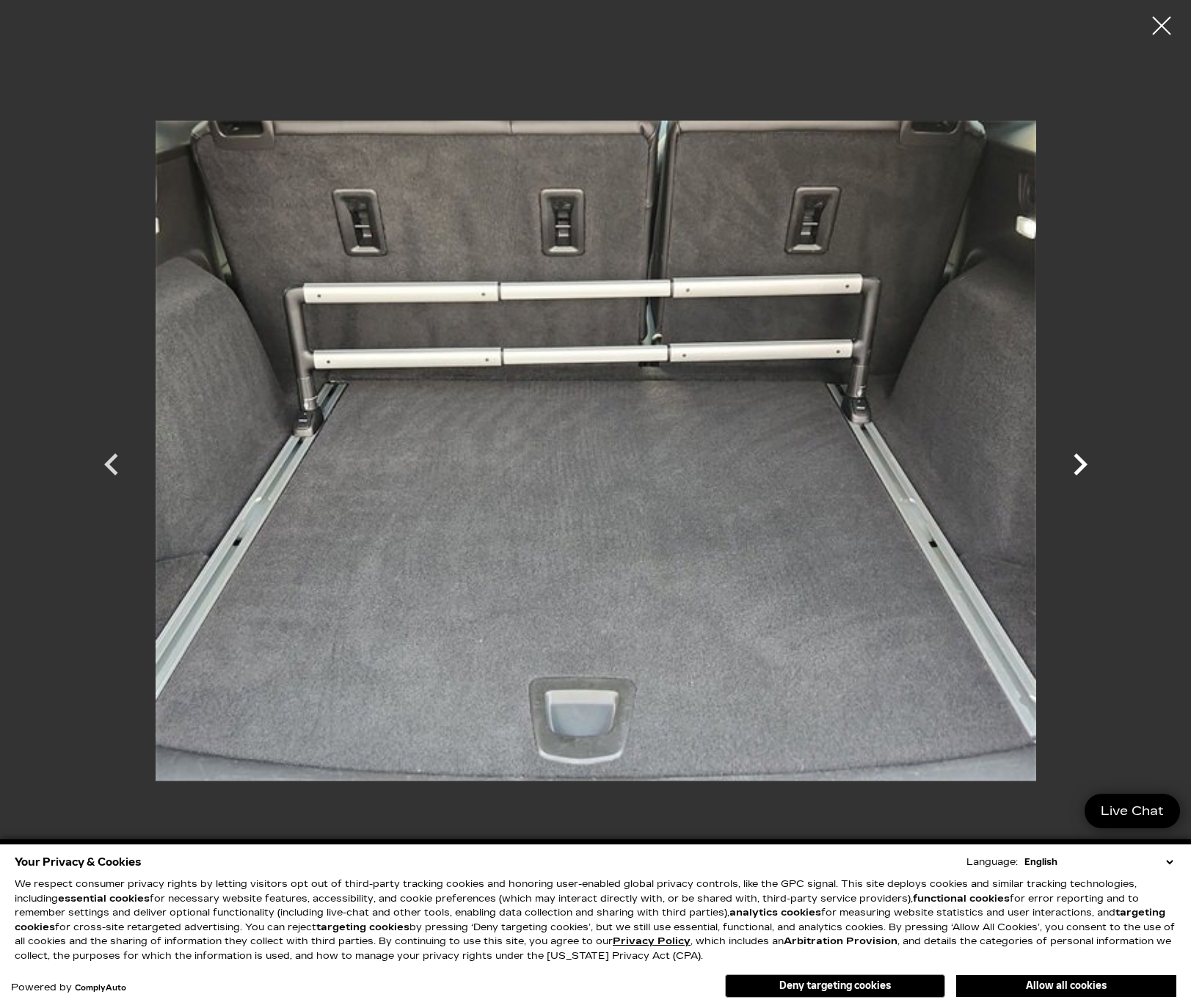
click at [1080, 460] on icon "Next" at bounding box center [1080, 465] width 14 height 22
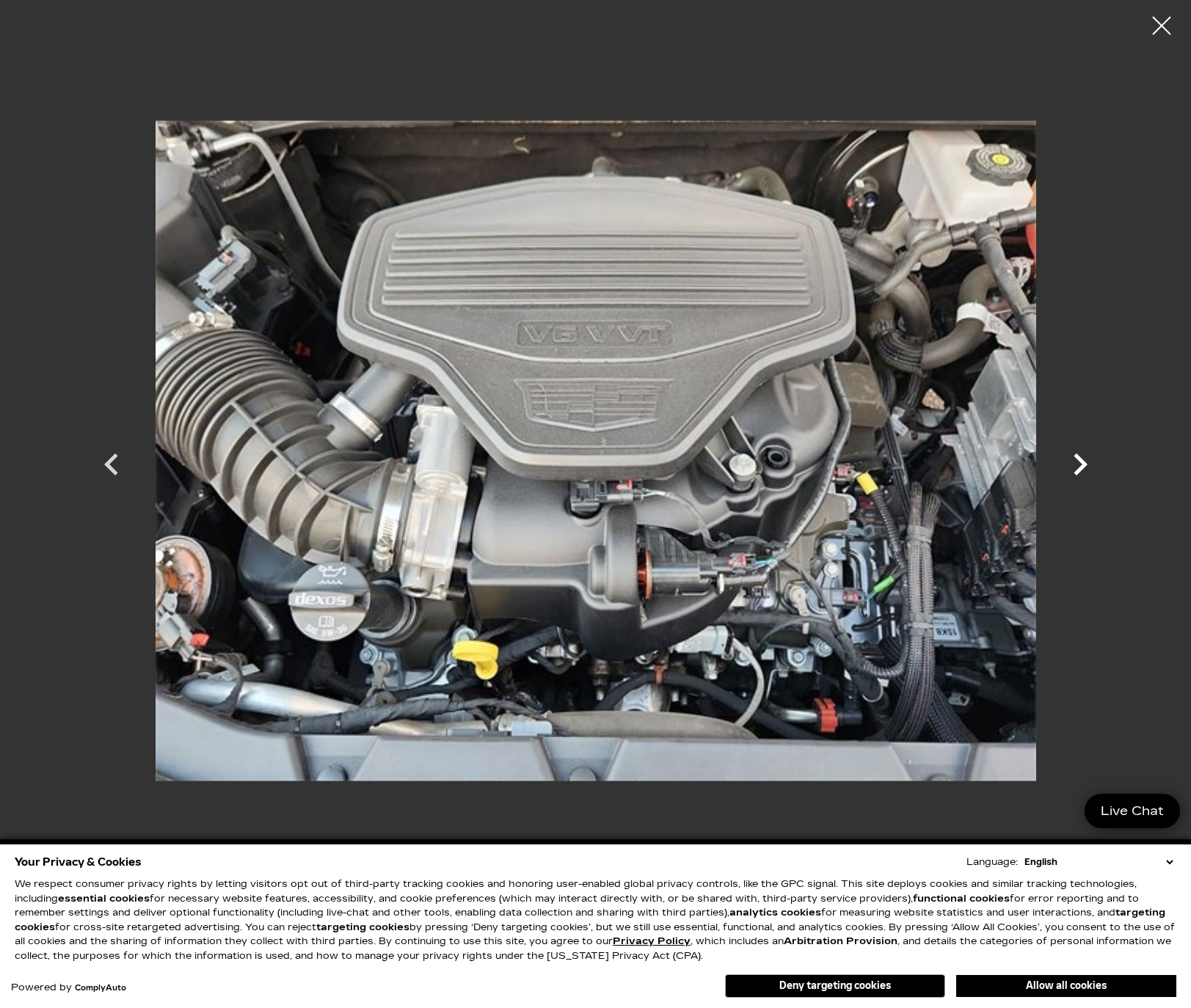
click at [1080, 460] on icon "Next" at bounding box center [1080, 465] width 14 height 22
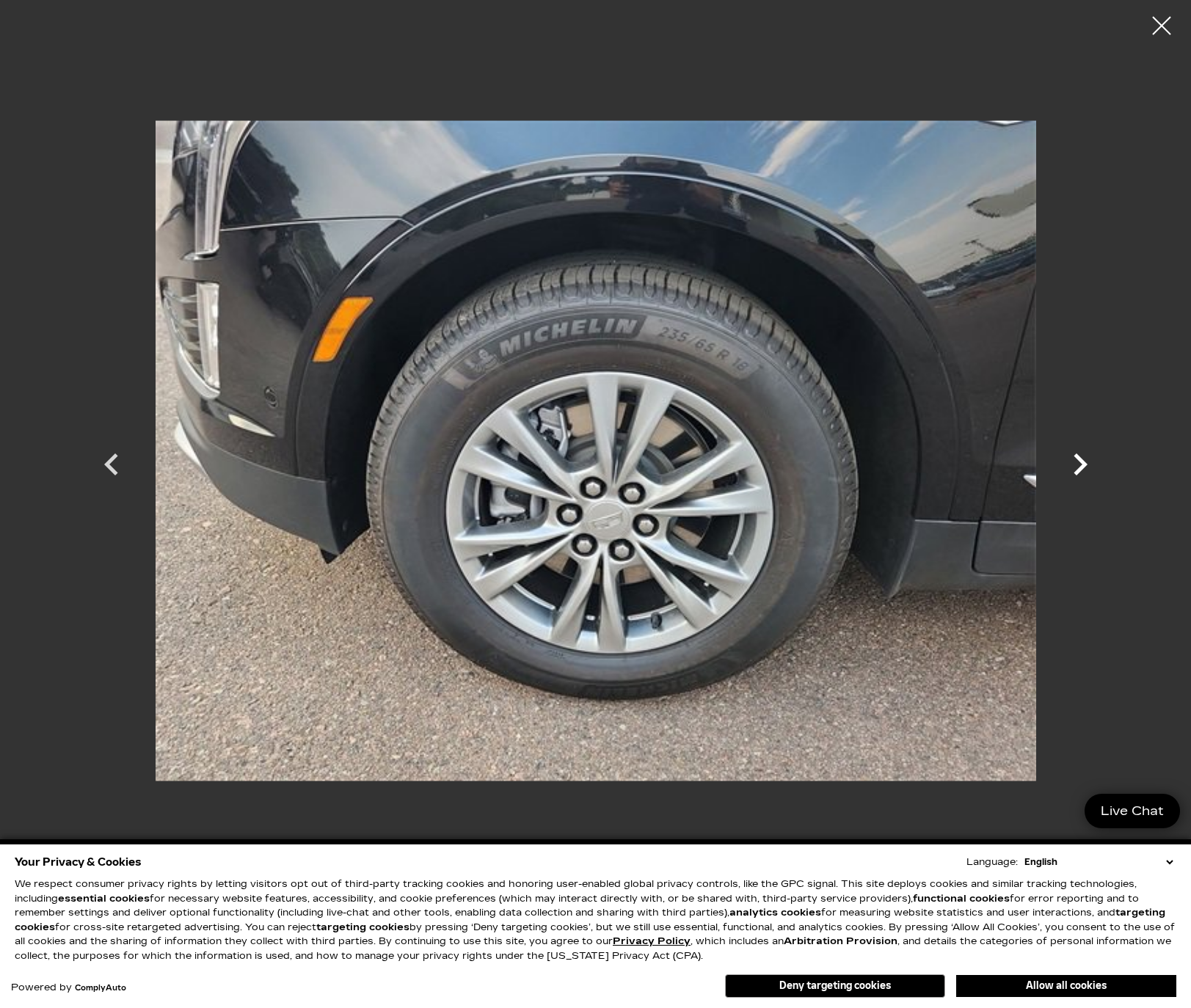
click at [1080, 460] on icon "Next" at bounding box center [1080, 465] width 14 height 22
